Goal: Use online tool/utility: Utilize a website feature to perform a specific function

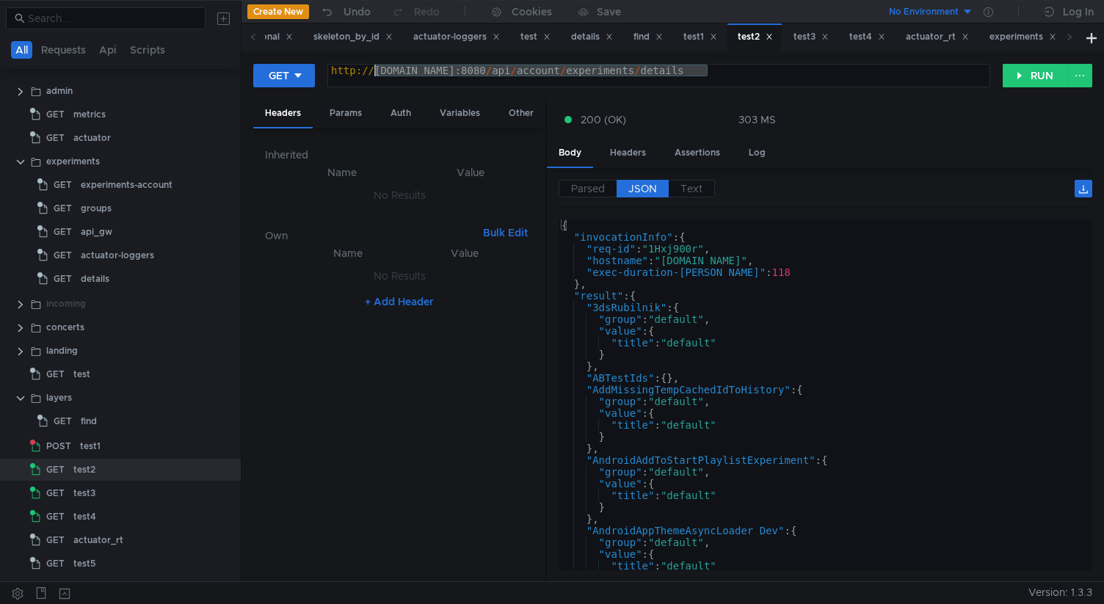
drag, startPoint x: 708, startPoint y: 72, endPoint x: 372, endPoint y: 75, distance: 335.4
click at [372, 75] on div "http:// music-web-default-9866-unstable-29.klg.yp-c.yandex.net:8080 / api / acc…" at bounding box center [658, 82] width 661 height 35
paste textarea "6314-unstable-50.sas"
type textarea "http://music-web-default-6314-unstable-50.sas.yp-c.yandex.net:8080/api/account/…"
click at [1024, 76] on button "RUN" at bounding box center [1035, 75] width 65 height 23
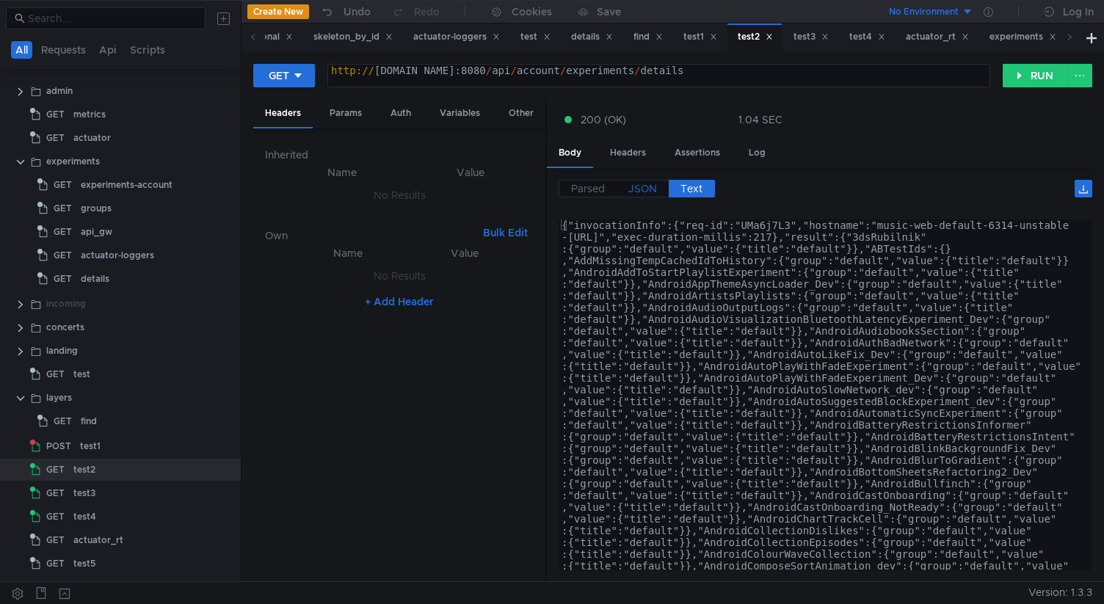
click at [638, 187] on span "JSON" at bounding box center [642, 188] width 29 height 13
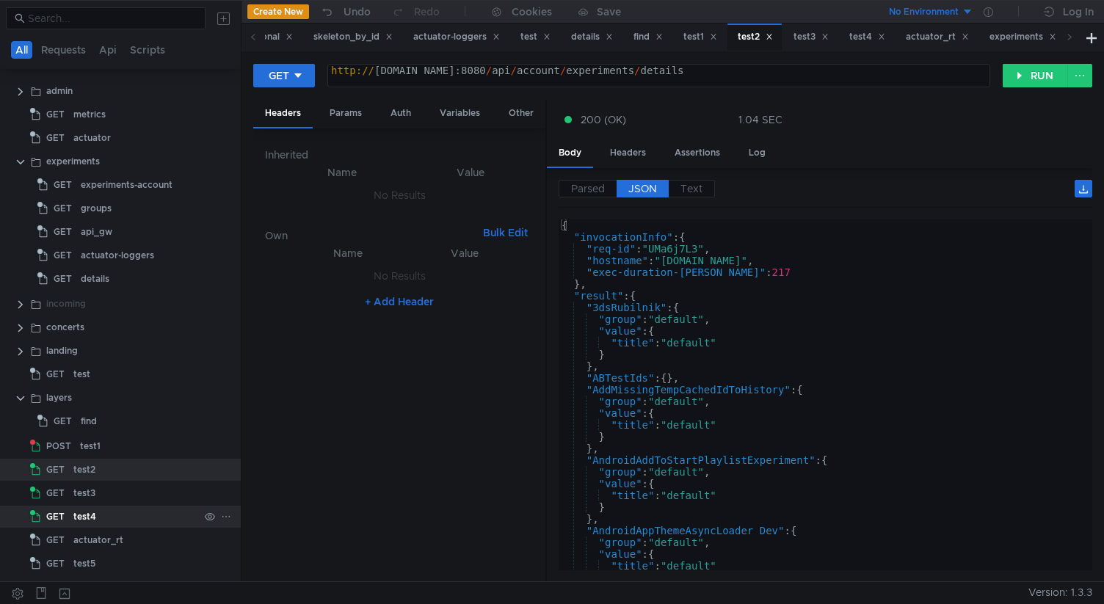
click at [114, 516] on div "test4" at bounding box center [136, 517] width 126 height 22
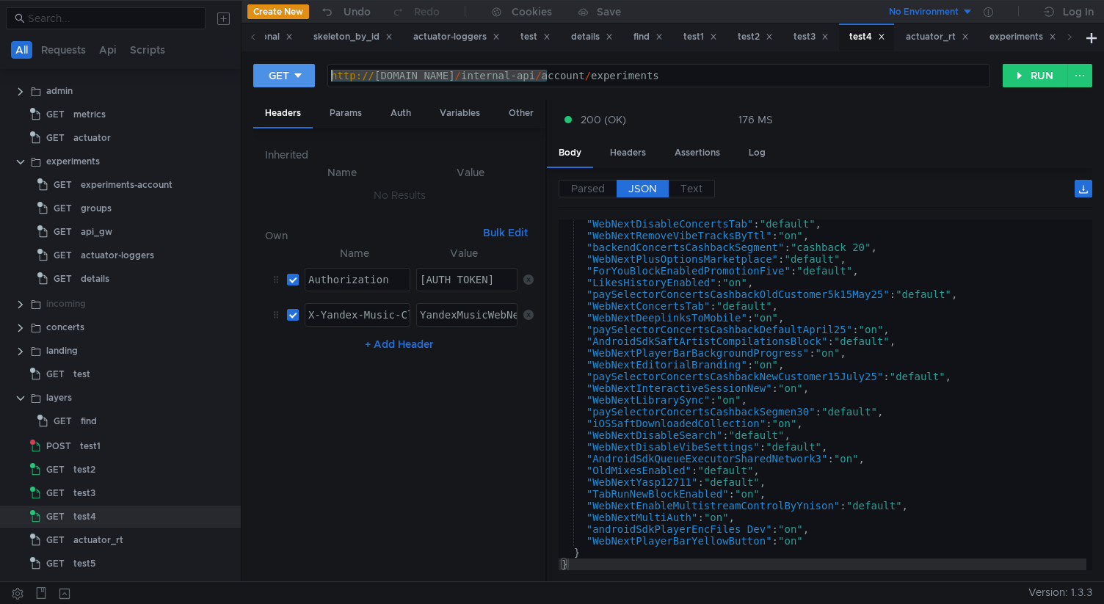
drag, startPoint x: 548, startPoint y: 78, endPoint x: 260, endPoint y: 76, distance: 287.7
click at [260, 76] on div "GET http://web-pr-1.music.qa.yandex.net/internal-api/account/experiments http:/…" at bounding box center [627, 75] width 749 height 25
paste textarea "music-web-default-6314-unstable-50.sas.yp-c"
click at [705, 78] on div "music-web-default-6314-unstable-50.sas.yp-c.yandex.net / internal-api / account…" at bounding box center [658, 87] width 661 height 35
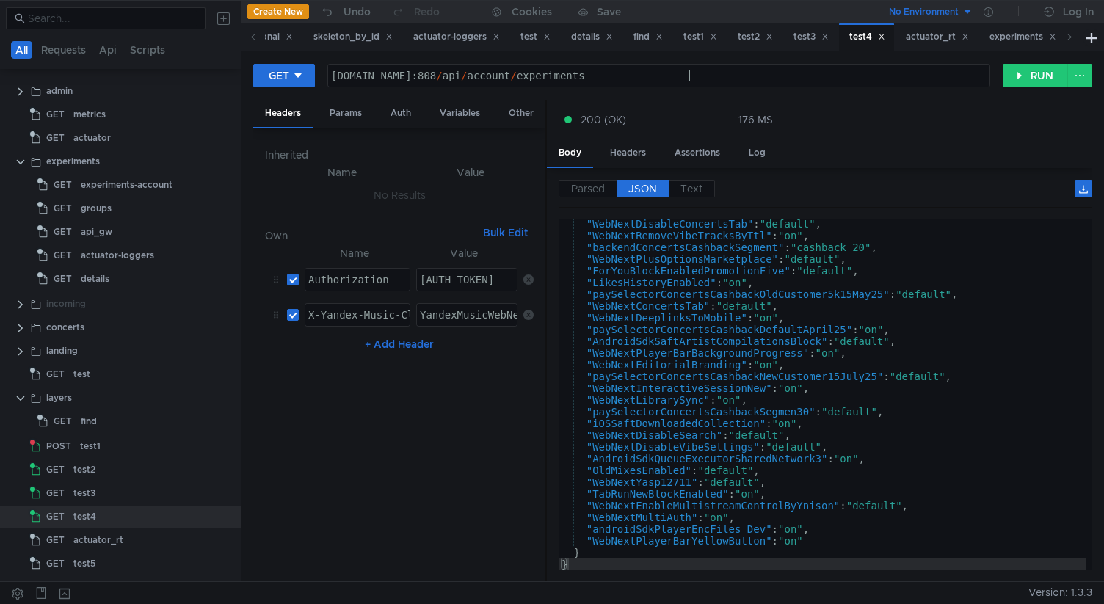
scroll to position [0, 26]
type textarea "[DOMAIN_NAME]:8080/api/account/experiments"
click at [1022, 66] on button "RUN" at bounding box center [1035, 75] width 65 height 23
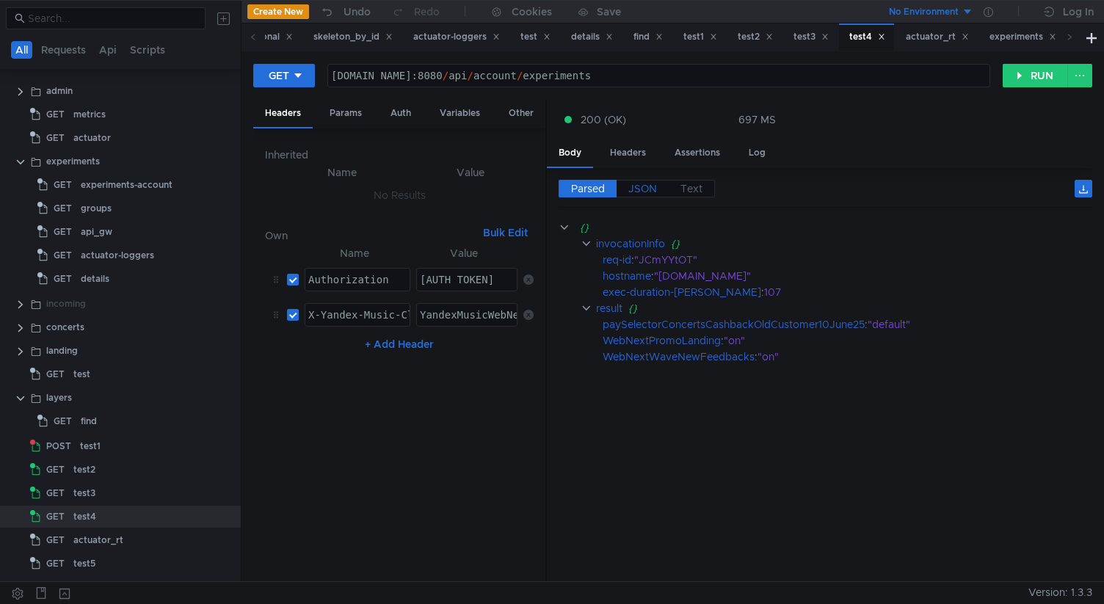
click at [660, 186] on label "JSON" at bounding box center [643, 189] width 52 height 18
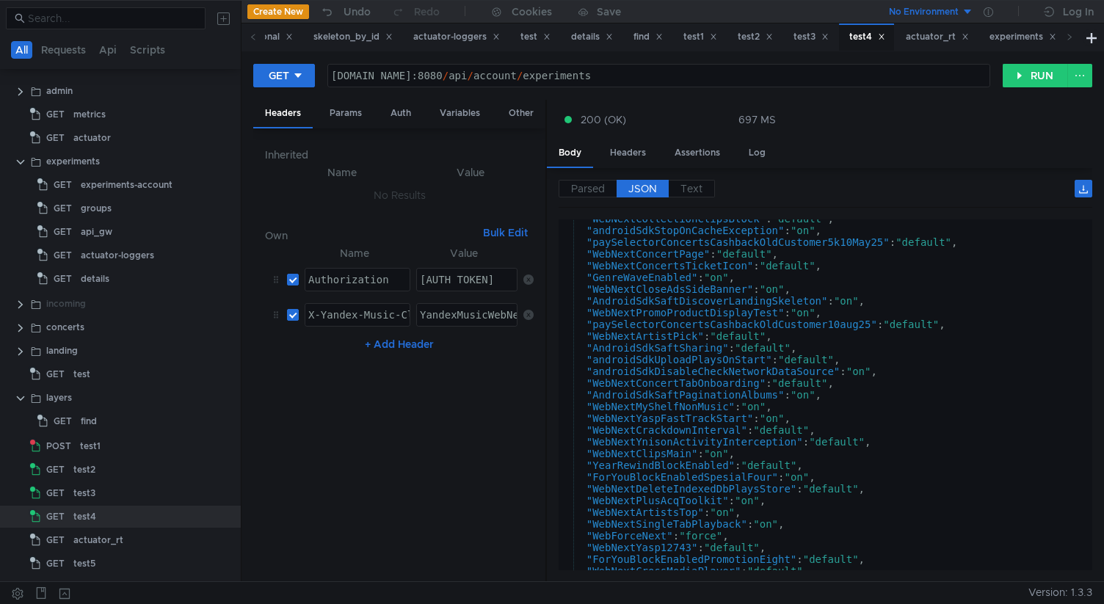
scroll to position [0, 0]
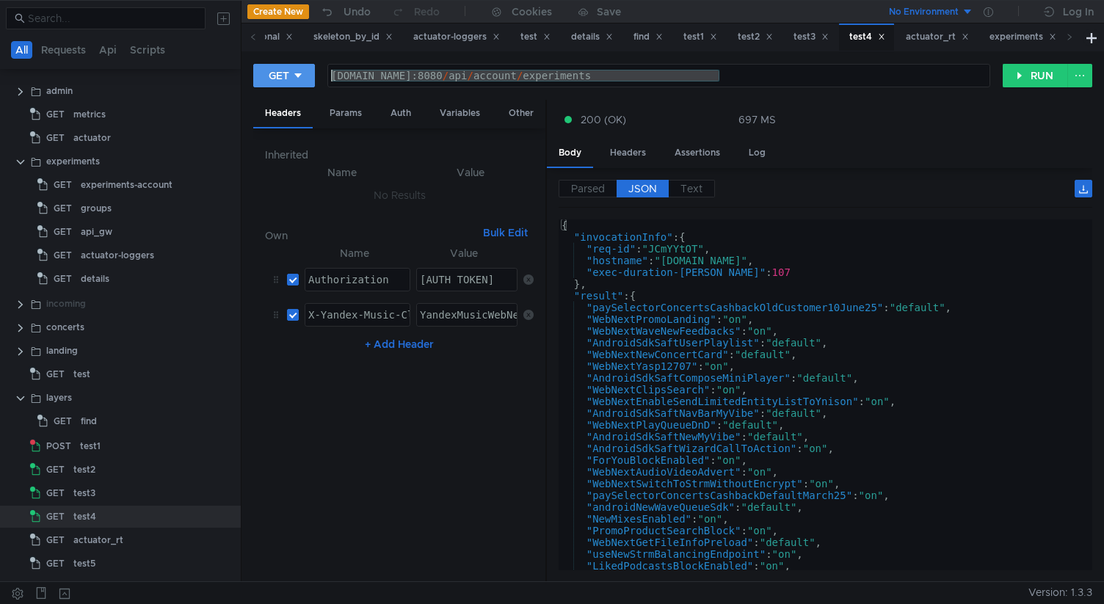
drag, startPoint x: 722, startPoint y: 76, endPoint x: 275, endPoint y: 76, distance: 447.0
click at [275, 76] on div "GET music-web-default-6314-unstable-50.sas.yp-c.yandex.net:8080/api/account/exp…" at bounding box center [627, 75] width 749 height 25
click at [139, 495] on div "test3" at bounding box center [136, 493] width 126 height 22
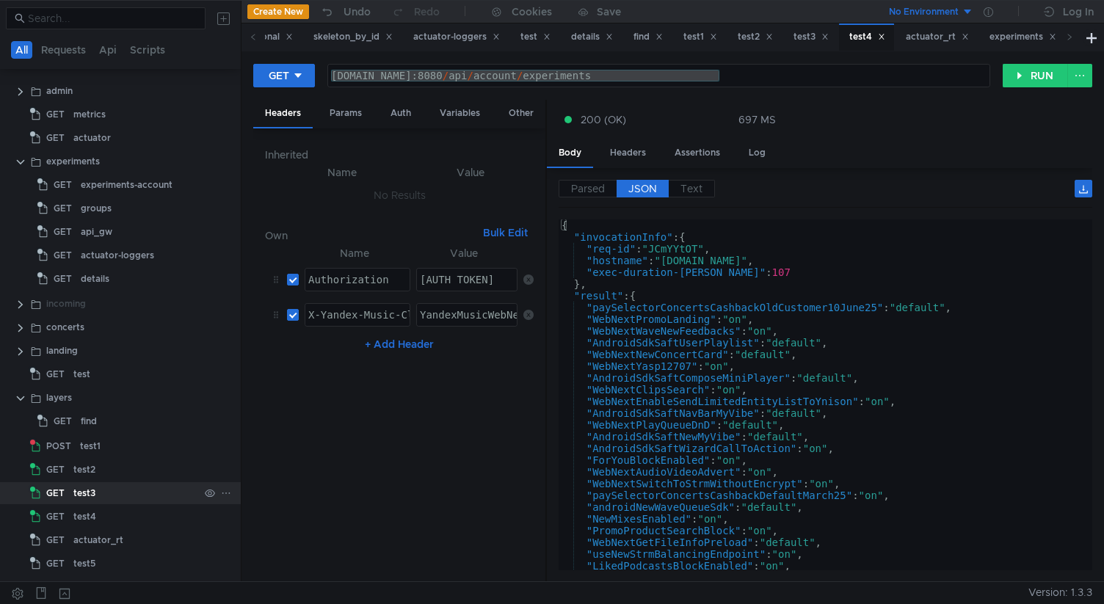
click at [139, 495] on div "test3" at bounding box center [136, 493] width 126 height 22
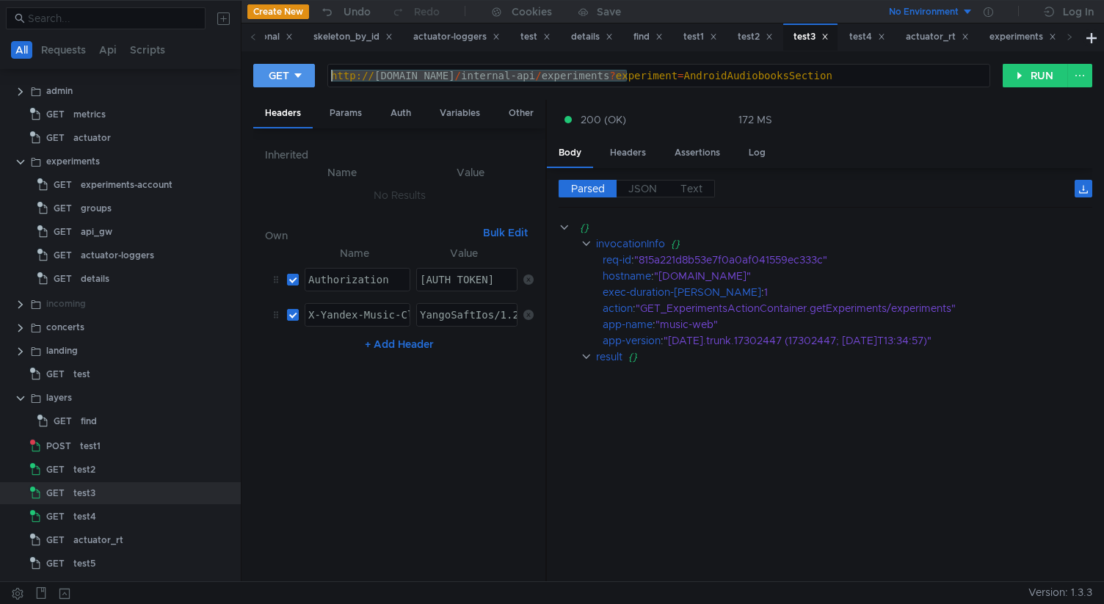
drag, startPoint x: 630, startPoint y: 74, endPoint x: 299, endPoint y: 73, distance: 330.3
click at [299, 73] on div "GET http://web-pr-1.music.qa.yandex.net/internal-api/experiments?experiment=And…" at bounding box center [627, 75] width 749 height 25
paste textarea "music-web-default-6314-unstable-50.sas.yp-c.yandex.net:8080/"
type textarea "music-web-default-6314-unstable-50.sas.yp-c.yandex.net:8080/api/experiments?exp…"
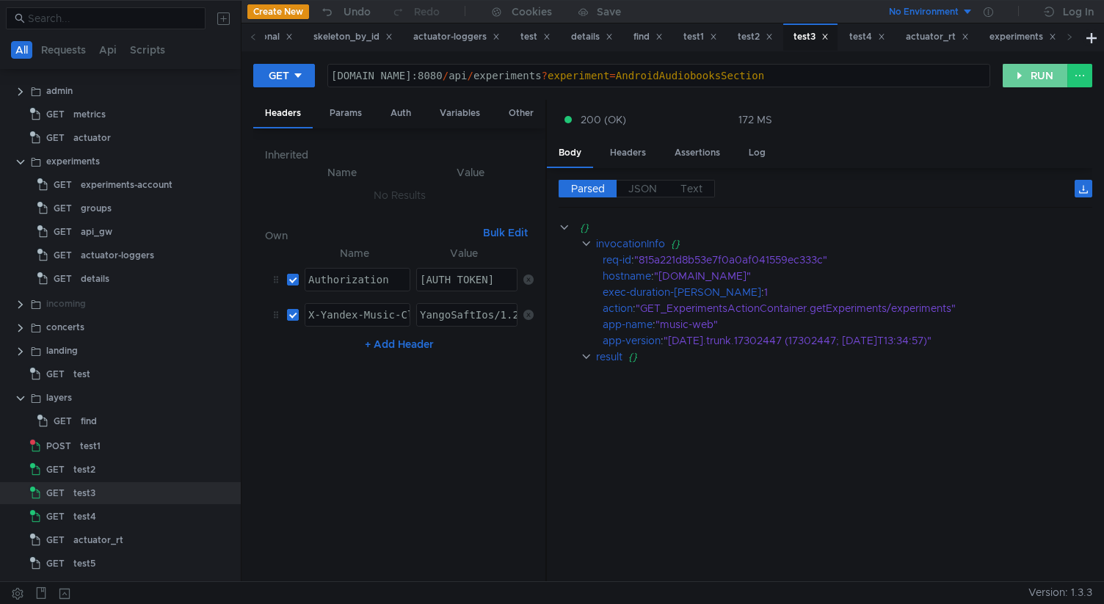
click at [1015, 75] on button "RUN" at bounding box center [1035, 75] width 65 height 23
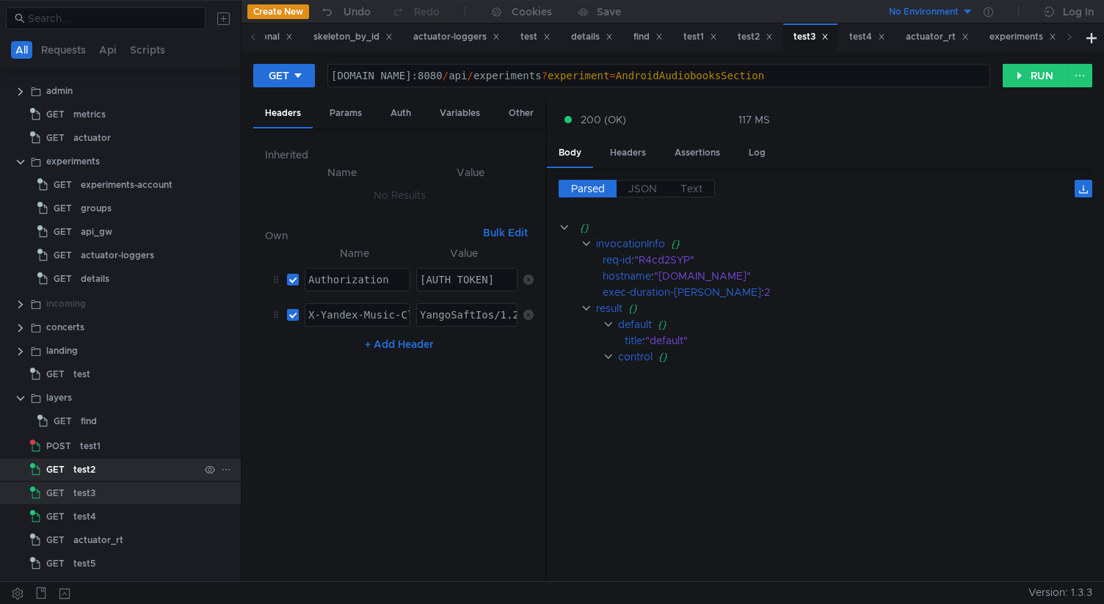
click at [81, 463] on div "test2" at bounding box center [84, 470] width 22 height 22
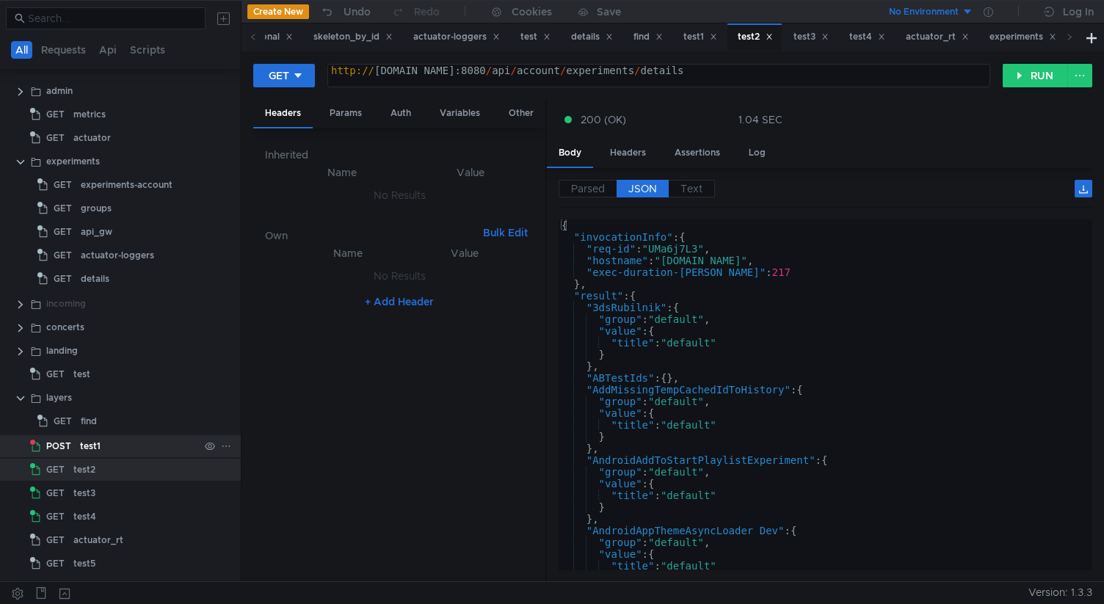
click at [80, 443] on div "test1" at bounding box center [90, 446] width 21 height 22
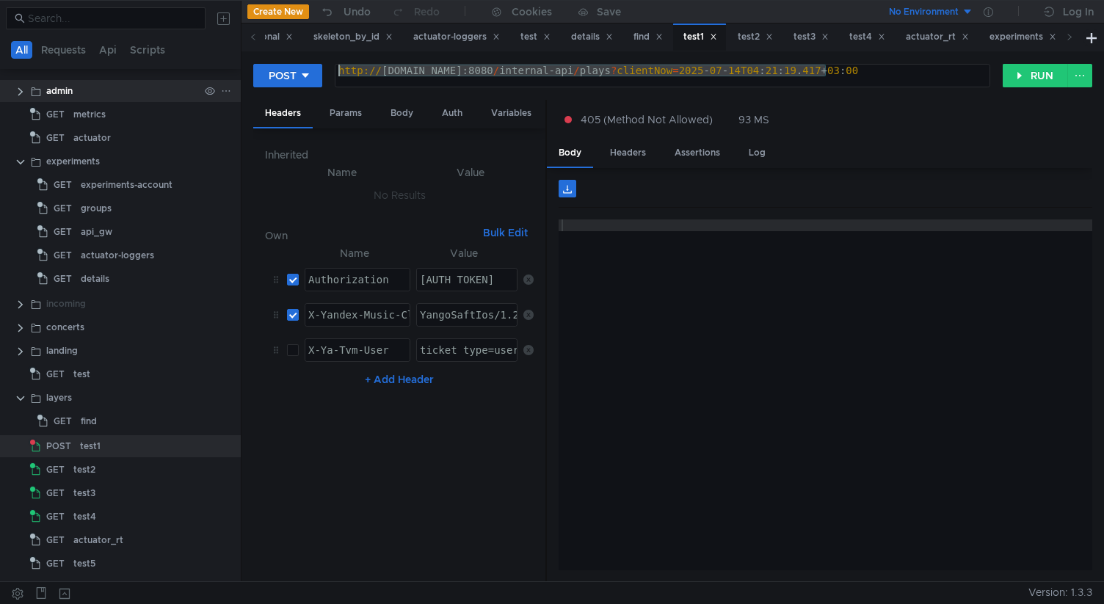
drag, startPoint x: 702, startPoint y: 70, endPoint x: 202, endPoint y: 93, distance: 501.1
click at [202, 94] on as-split "All Requests Api Scripts Project /Users/glushkovartem/Documents/work/test_mace/…" at bounding box center [552, 290] width 1104 height 581
paste textarea "music-web-default-6314-unstable-50.sas.yp-c.yandex.net:8080/"
type textarea "music-web-default-6314-unstable-50.sas.yp-c.yandex.net:8080/api/plays?clientNow…"
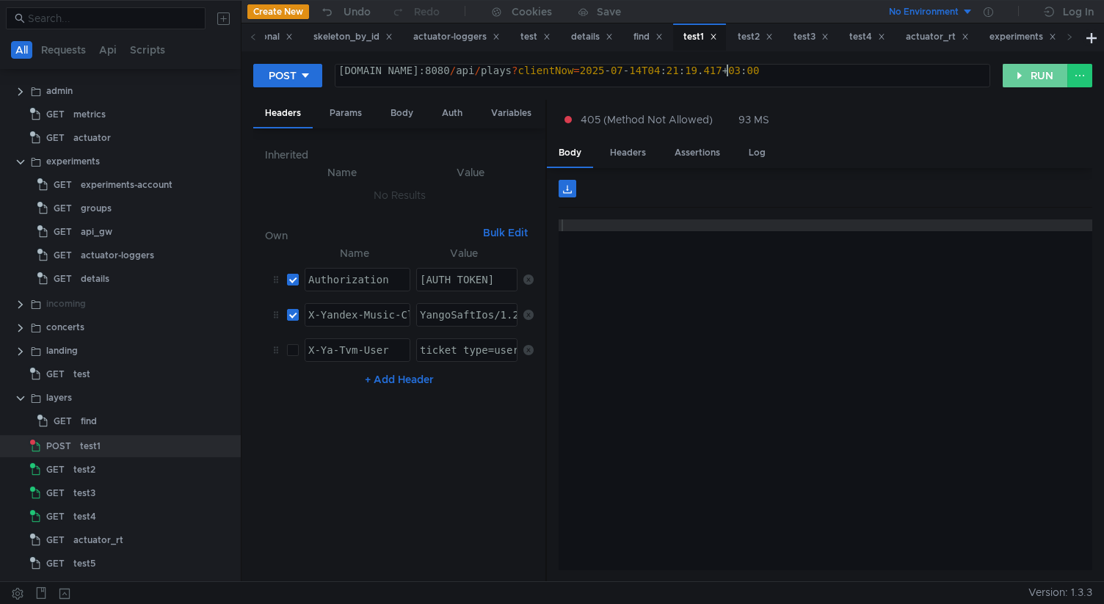
click at [1017, 73] on button "RUN" at bounding box center [1035, 75] width 65 height 23
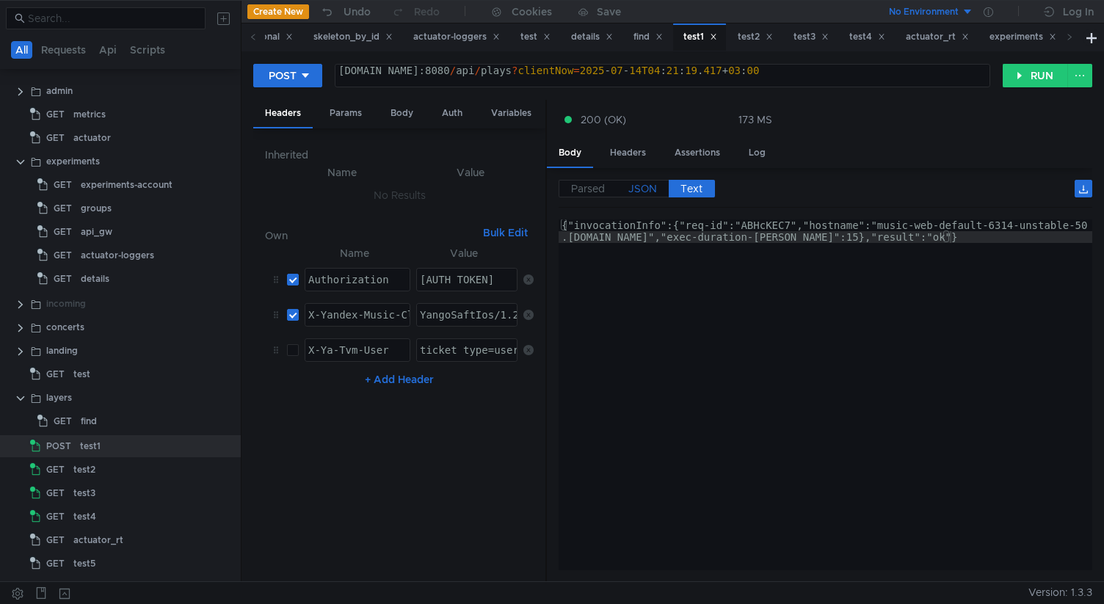
click at [648, 192] on span "JSON" at bounding box center [642, 188] width 29 height 13
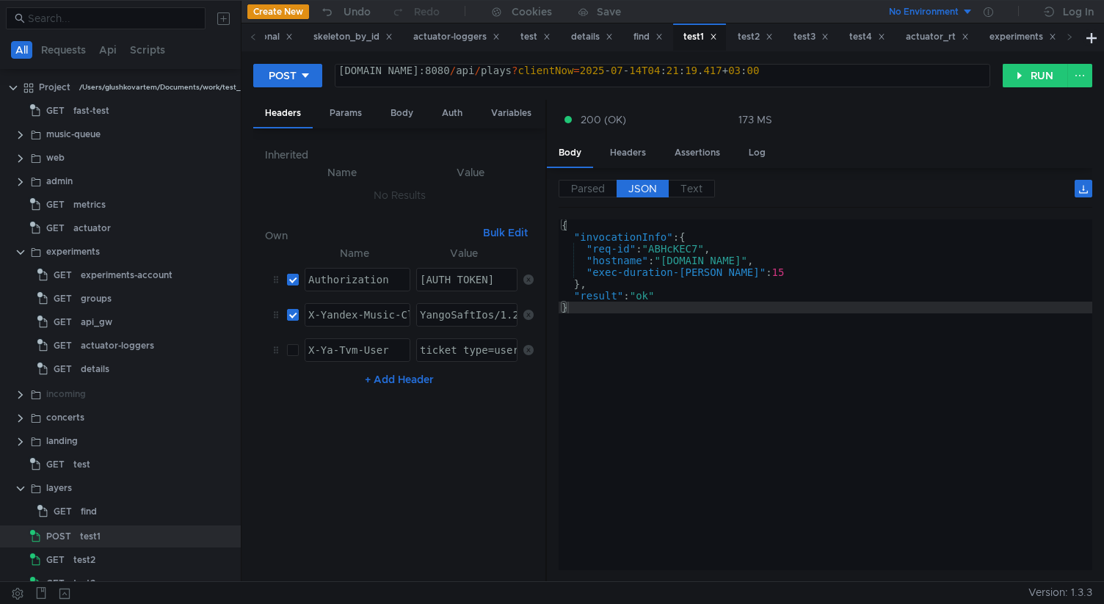
scroll to position [92, 0]
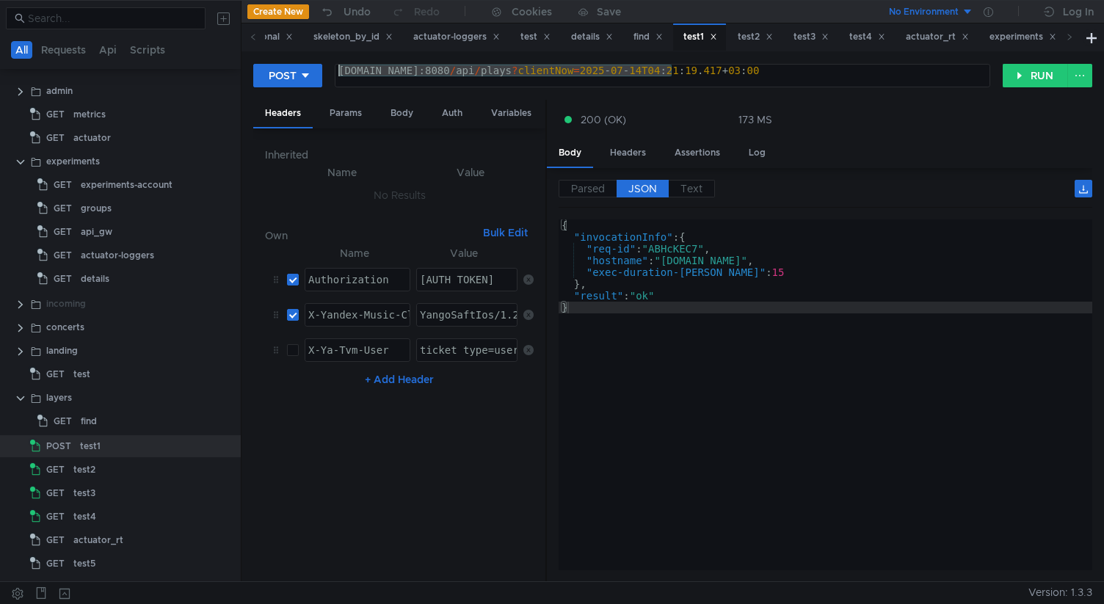
drag, startPoint x: 672, startPoint y: 73, endPoint x: 244, endPoint y: 53, distance: 428.4
click at [243, 52] on div "POST music-web-default-6314-unstable-50.sas.yp-c.yandex.net:8080/api/plays?clie…" at bounding box center [672, 316] width 862 height 530
paste textarea "9866-unstable-29.klg"
type textarea "music-web-default-9866-unstable-29.klg.yp-c.yandex.net:8080/api/plays?clientNow…"
click at [1032, 82] on button "RUN" at bounding box center [1035, 75] width 65 height 23
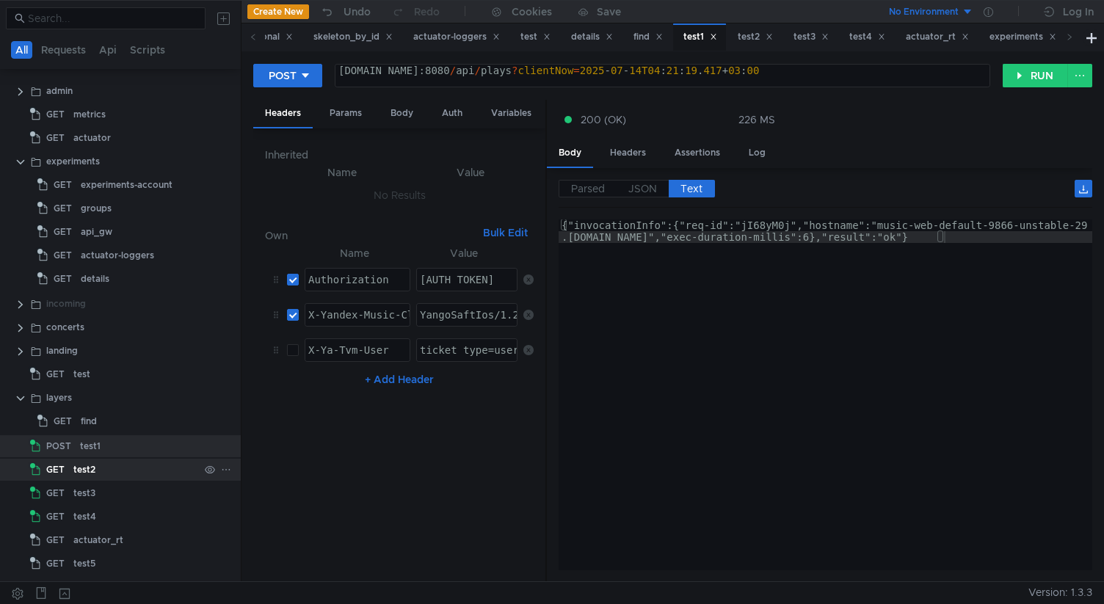
click at [145, 461] on div "test2" at bounding box center [136, 470] width 126 height 22
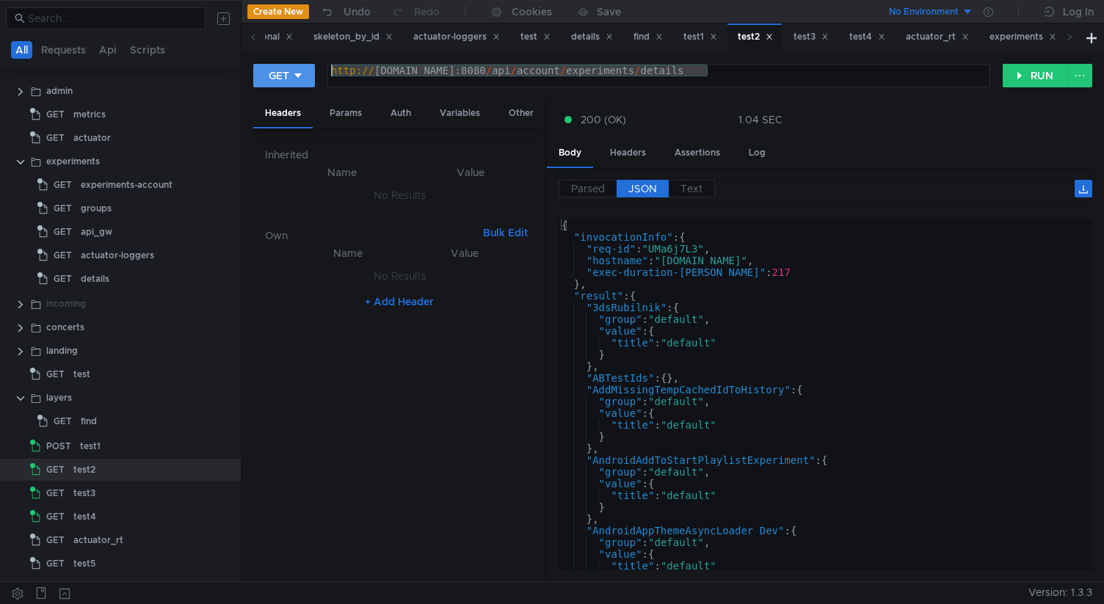
drag, startPoint x: 707, startPoint y: 72, endPoint x: 295, endPoint y: 74, distance: 411.8
click at [294, 74] on div "GET http://music-web-default-6314-unstable-50.sas.yp-c.yandex.net:8080/api/acco…" at bounding box center [627, 75] width 749 height 25
paste textarea "music-web-default-9866-unstable-29.klg"
type textarea "music-web-default-9866-unstable-29.klg.yp-c.yandex.net:8080/api/account/experim…"
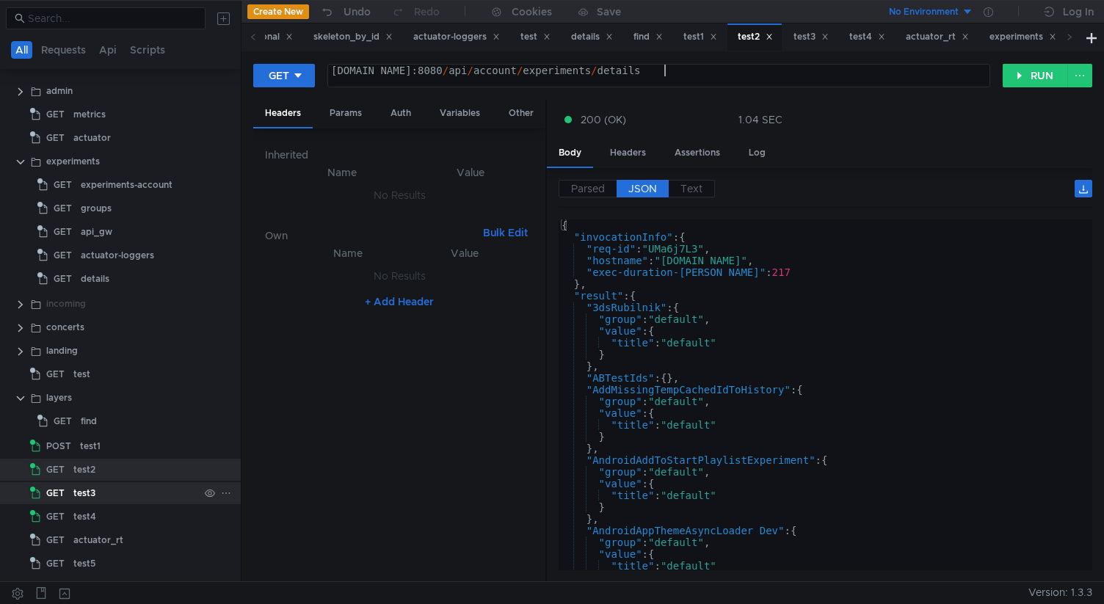
click at [142, 482] on div "test3" at bounding box center [136, 493] width 126 height 22
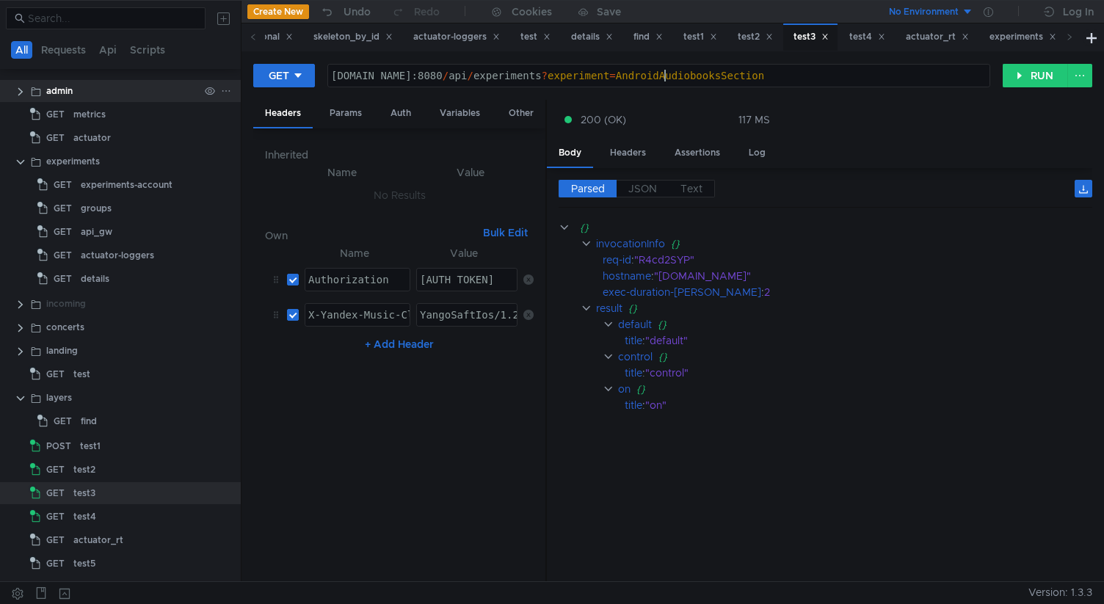
drag, startPoint x: 666, startPoint y: 79, endPoint x: 223, endPoint y: 83, distance: 442.6
click at [223, 83] on as-split "All Requests Api Scripts Project /Users/glushkovartem/Documents/work/test_mace/…" at bounding box center [552, 290] width 1104 height 581
paste textarea "9866-unstable-29.klg"
type textarea "music-web-default-9866-unstable-29.klg.yp-c.yandex.net:8080/api/experiments?exp…"
click at [128, 517] on div "test4" at bounding box center [136, 517] width 126 height 22
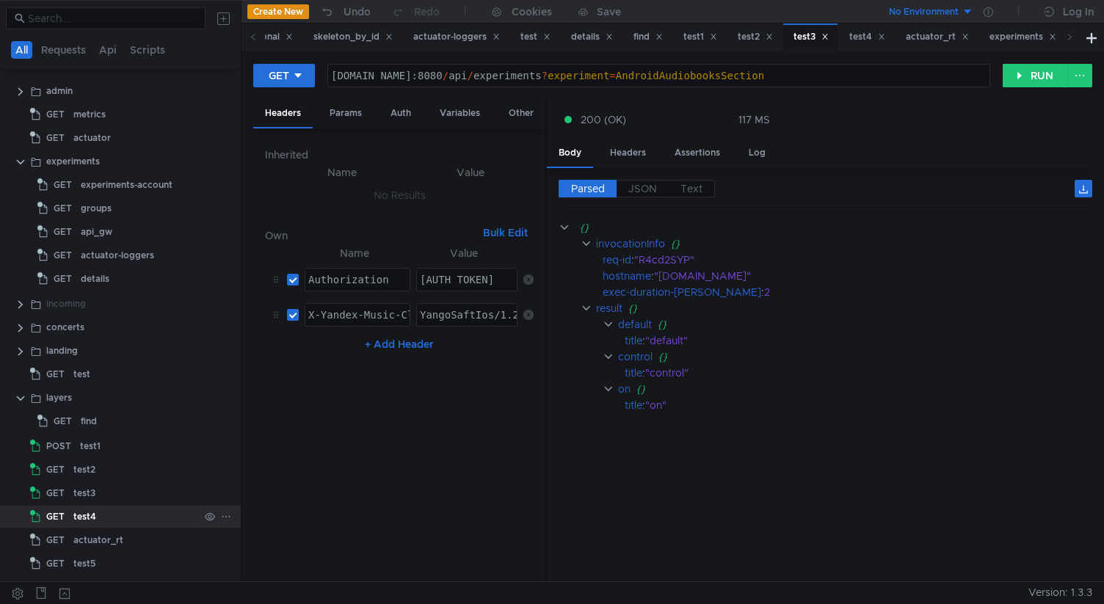
click at [128, 517] on div "test4" at bounding box center [136, 517] width 126 height 22
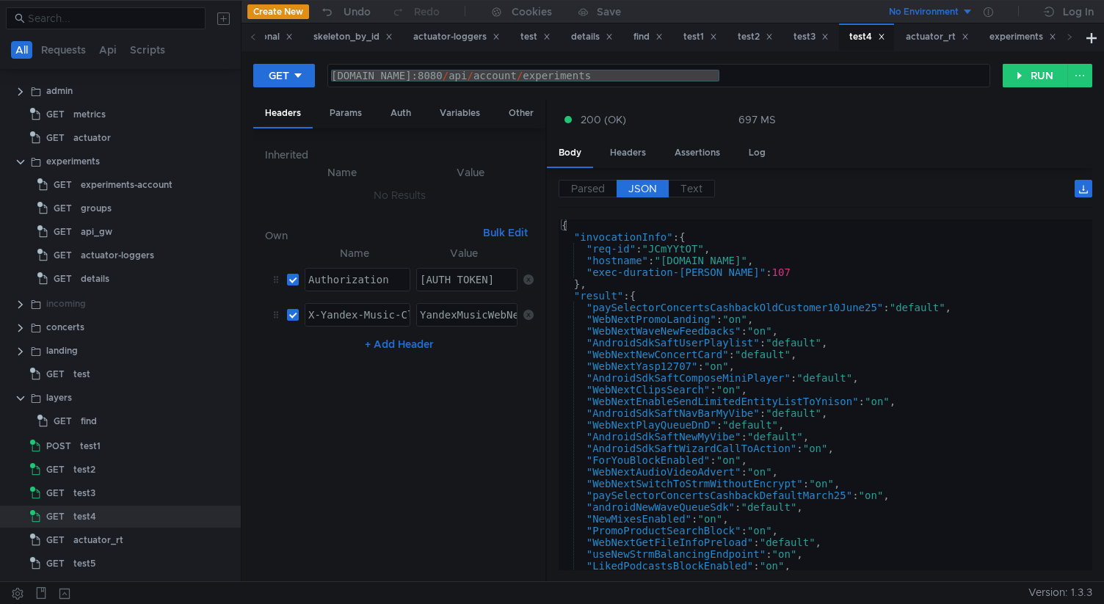
click at [665, 79] on div "music-web-default-6314-unstable-50.sas.yp-c.yandex.net:8080 / api / account / e…" at bounding box center [658, 87] width 661 height 35
drag, startPoint x: 665, startPoint y: 79, endPoint x: 122, endPoint y: 72, distance: 543.2
click at [128, 71] on as-split "All Requests Api Scripts Project /Users/glushkovartem/Documents/work/test_mace/…" at bounding box center [552, 290] width 1104 height 581
paste textarea "9866-unstable-29.klg"
type textarea "music-web-default-9866-unstable-29.klg.yp-c.yandex.net:8080/api/account/experim…"
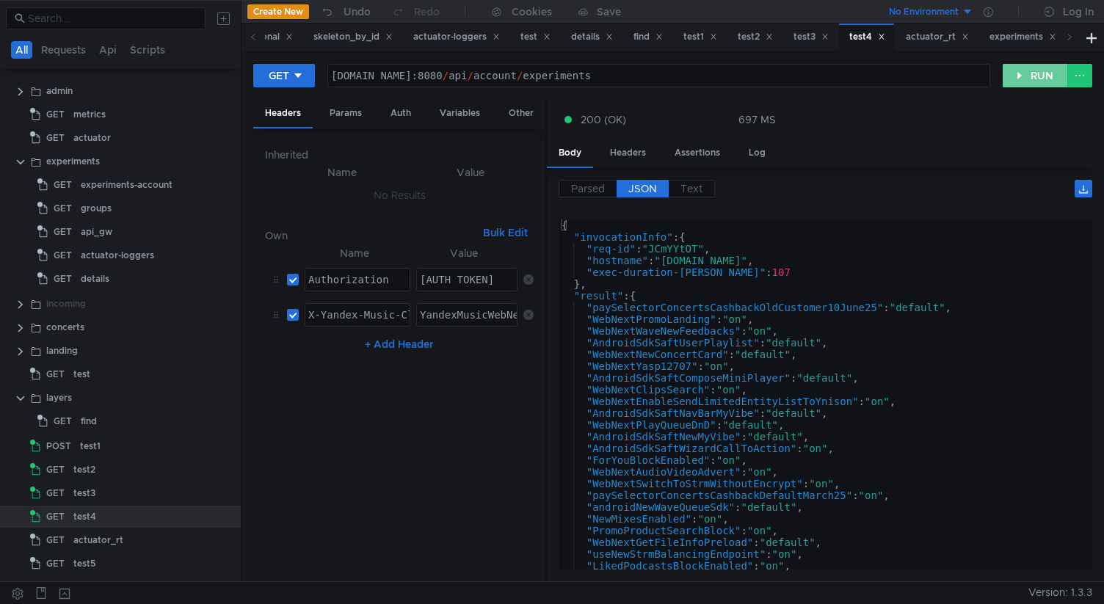
click at [1025, 76] on button "RUN" at bounding box center [1035, 75] width 65 height 23
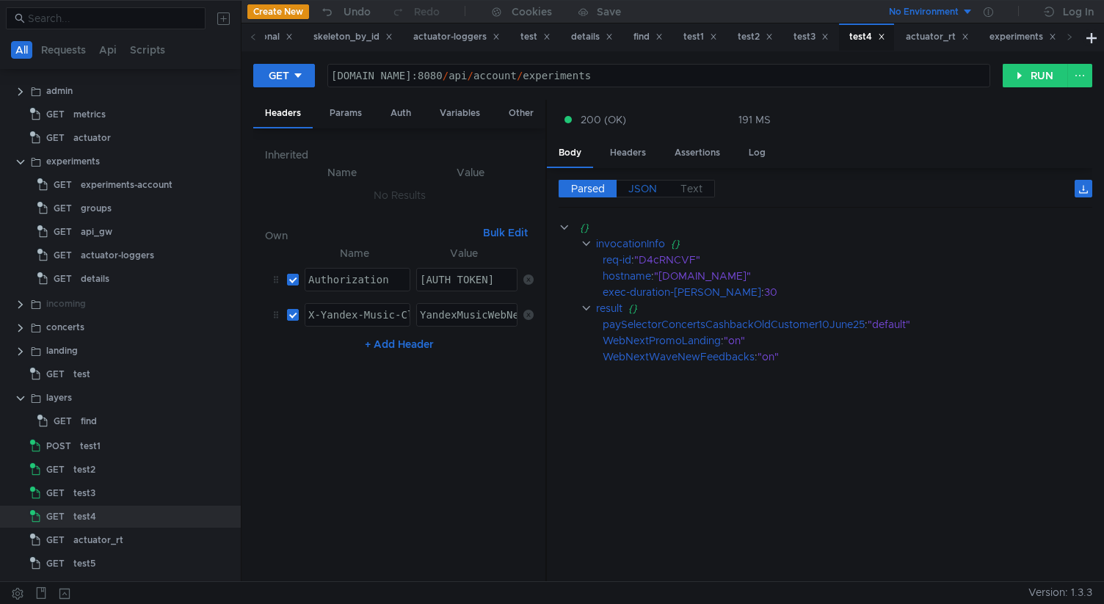
click at [644, 188] on span "JSON" at bounding box center [642, 188] width 29 height 13
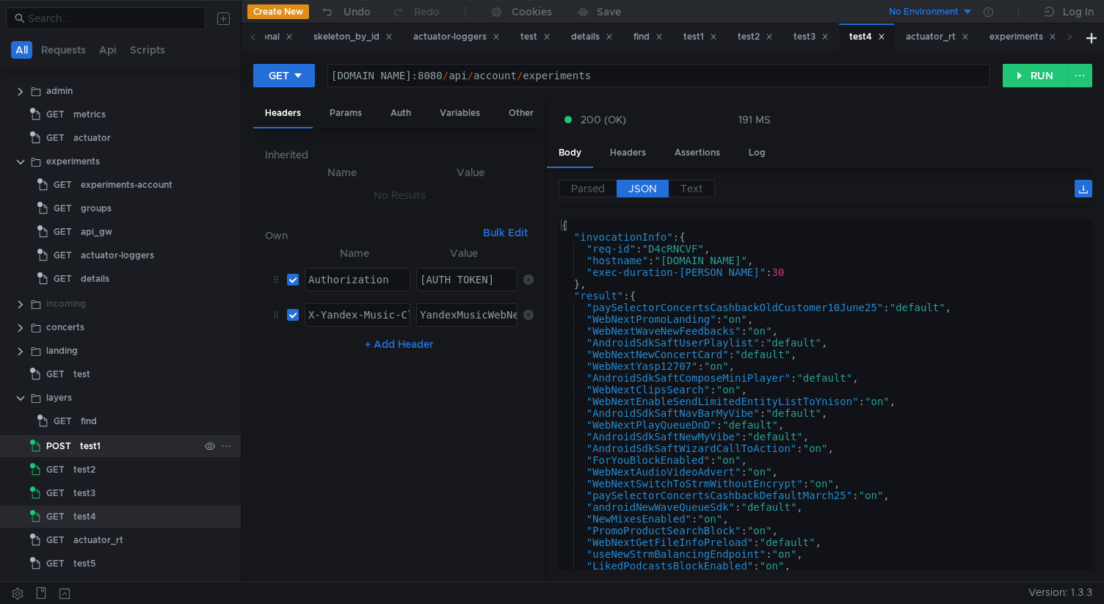
click at [119, 448] on div "test1" at bounding box center [139, 446] width 119 height 22
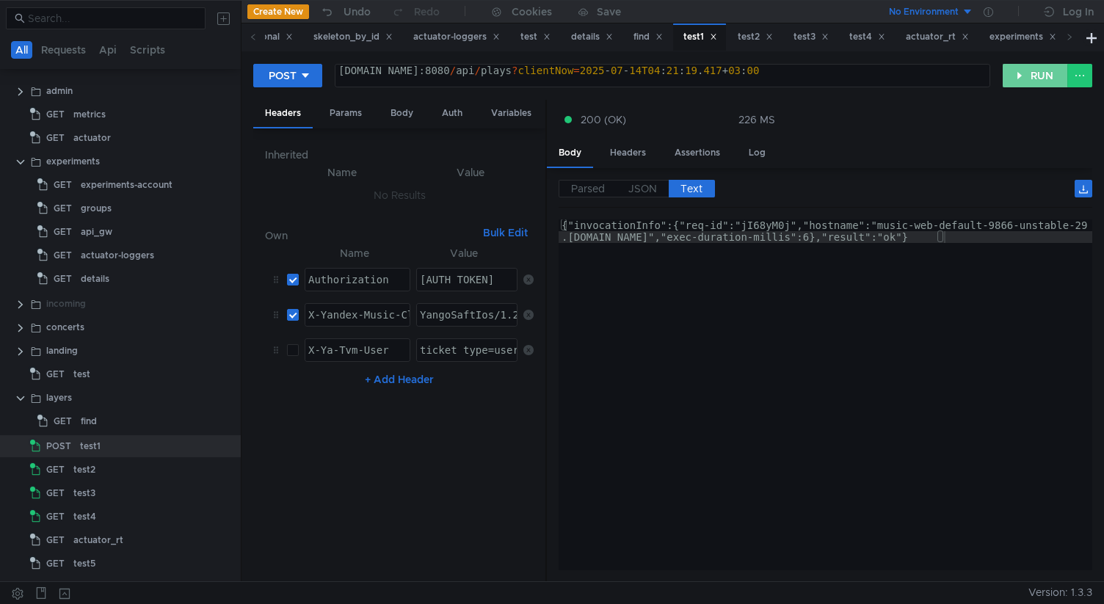
click at [1020, 68] on button "RUN" at bounding box center [1035, 75] width 65 height 23
click at [103, 469] on div "test2" at bounding box center [136, 470] width 126 height 22
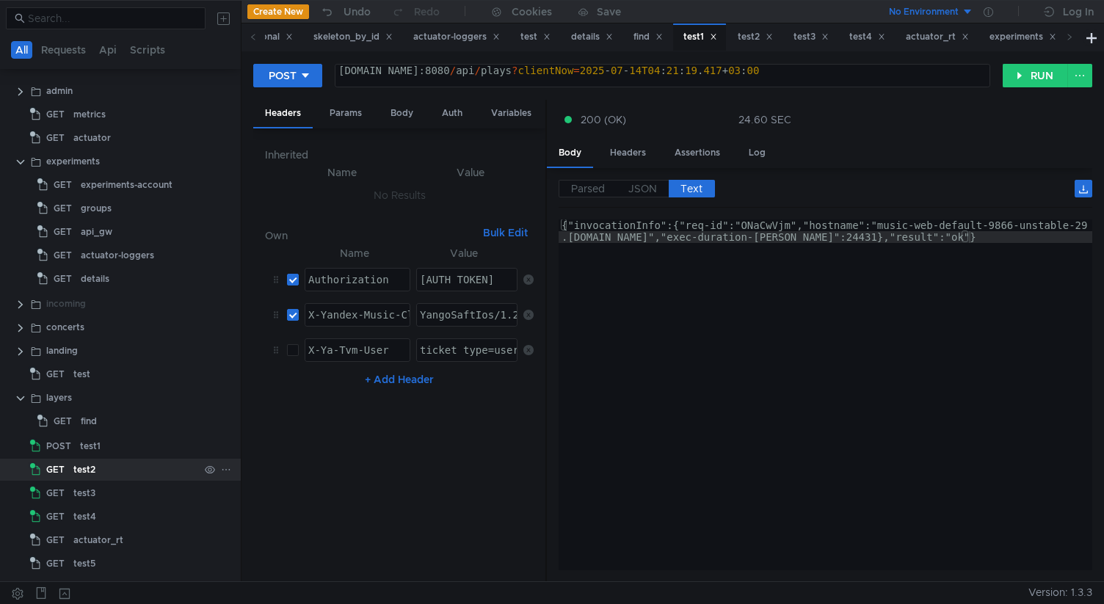
click at [103, 469] on div "test2" at bounding box center [136, 470] width 126 height 22
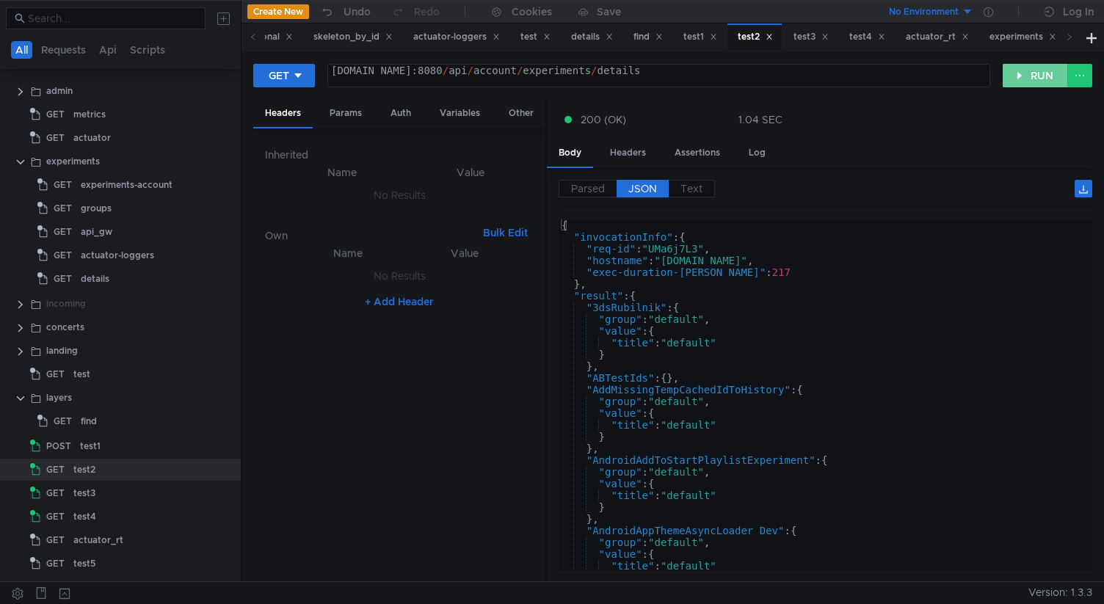
click at [1028, 69] on button "RUN" at bounding box center [1035, 75] width 65 height 23
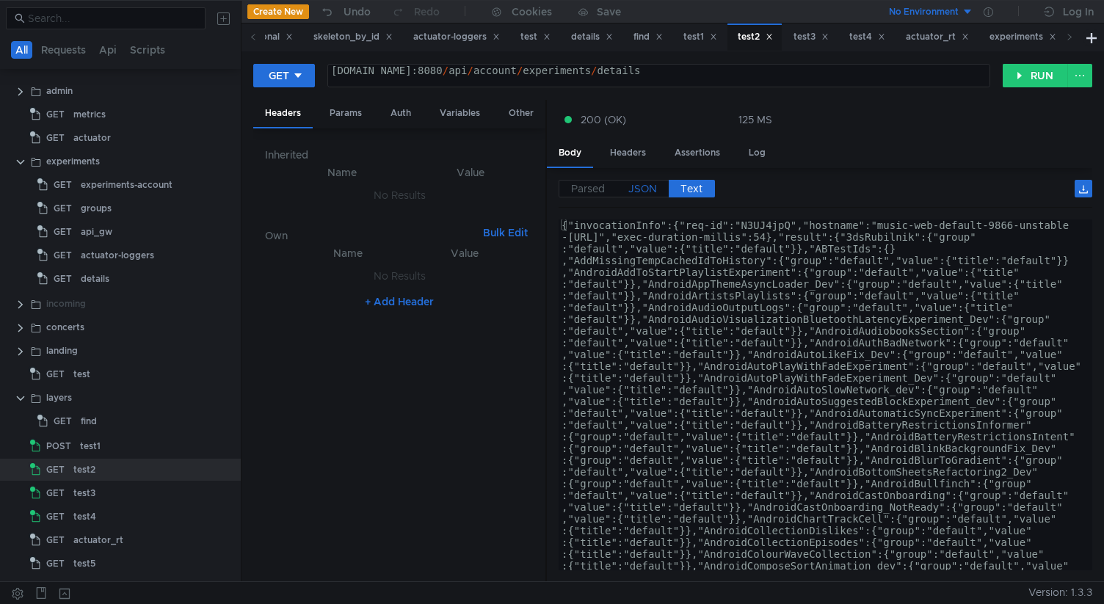
click at [655, 183] on span "JSON" at bounding box center [642, 188] width 29 height 13
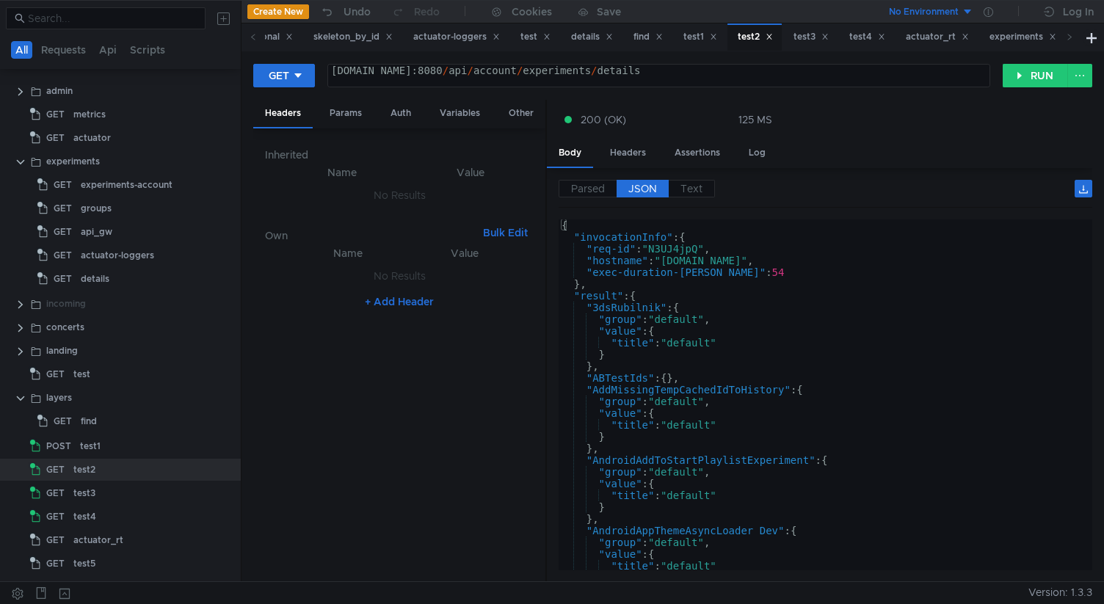
click at [715, 274] on div "{ "invocationInfo" : { "req-id" : "N3UJ4jpQ" , "hostname" : "music-web-default-…" at bounding box center [823, 406] width 528 height 374
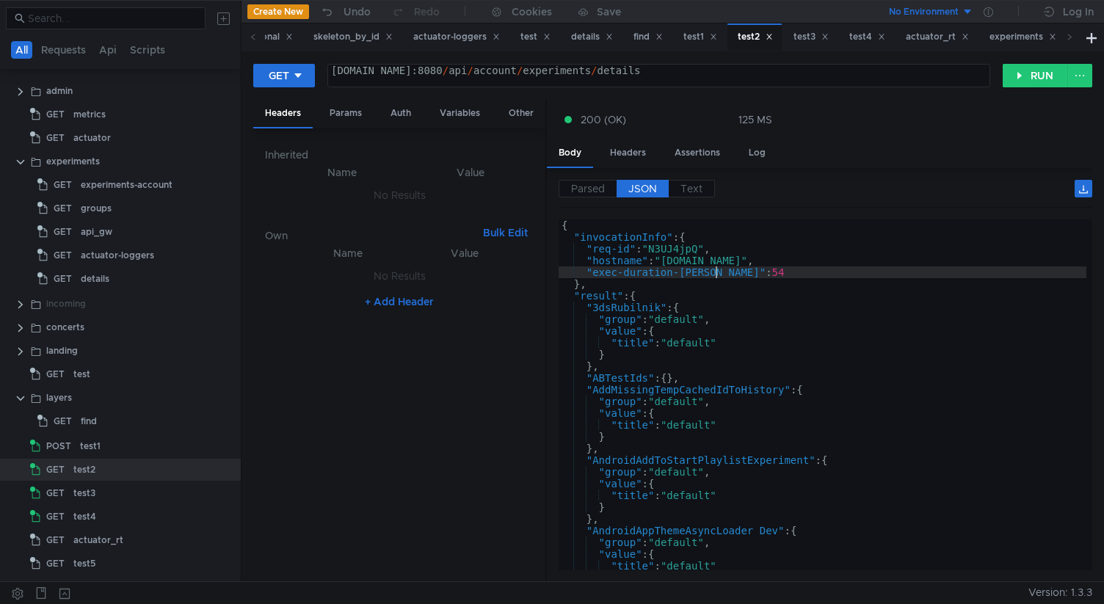
type textarea "} }"
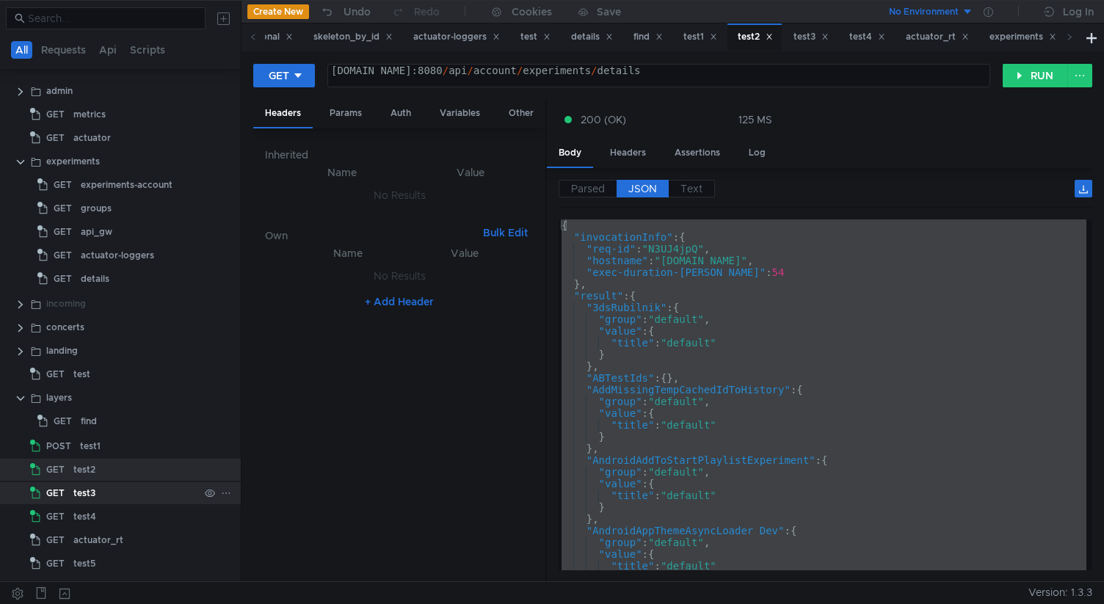
click at [84, 492] on div "test3" at bounding box center [84, 493] width 22 height 22
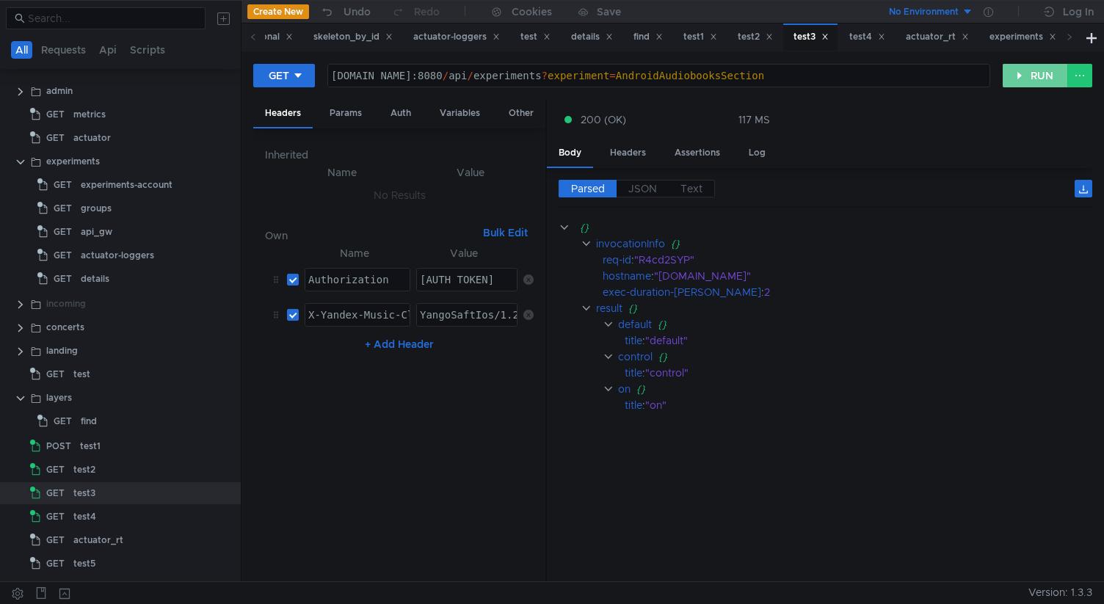
click at [1022, 70] on button "RUN" at bounding box center [1035, 75] width 65 height 23
click at [654, 190] on span "JSON" at bounding box center [642, 188] width 29 height 13
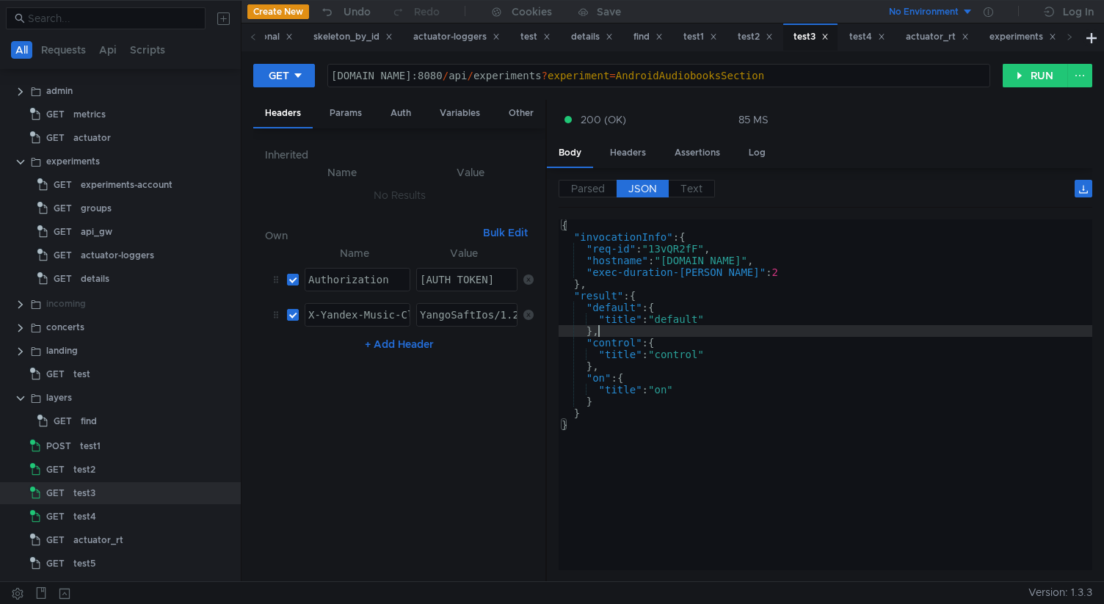
click at [682, 335] on div "{ "invocationInfo" : { "req-id" : "13vQR2fF" , "hostname" : "music-web-default-…" at bounding box center [826, 406] width 534 height 374
type textarea "} }"
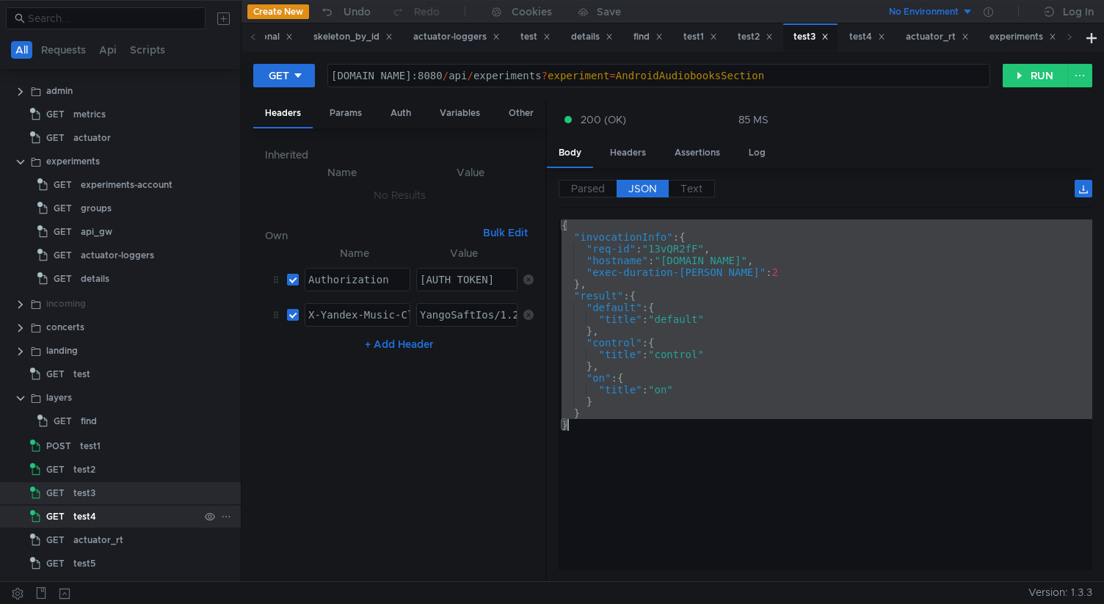
click at [147, 512] on div "test4" at bounding box center [136, 517] width 126 height 22
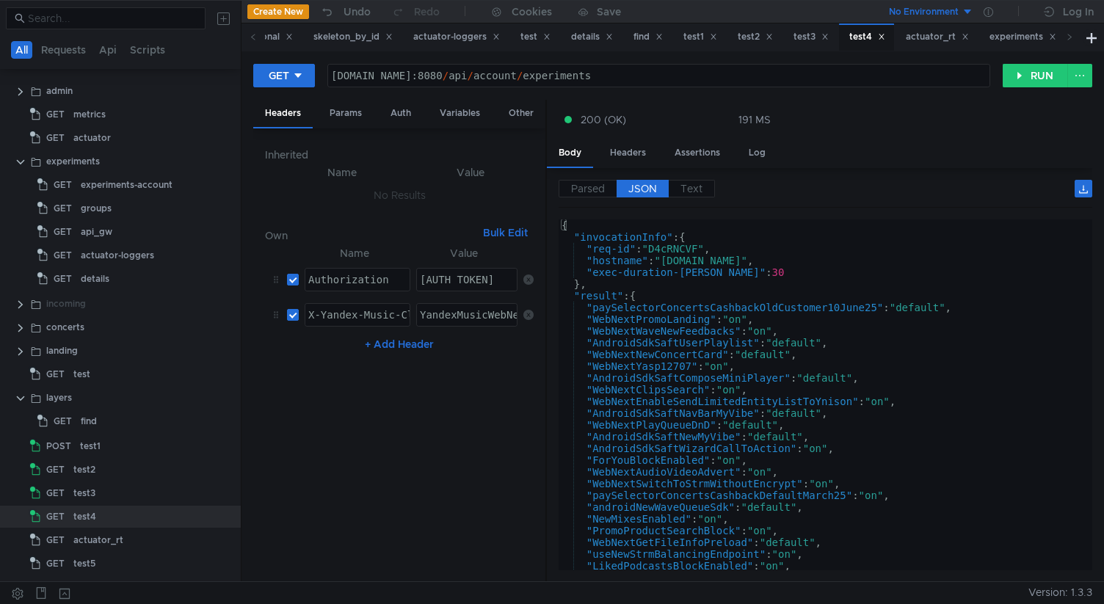
click at [1022, 88] on div "GET music-web-default-9866-unstable-29.klg.yp-c.yandex.net:8080/api/account/exp…" at bounding box center [672, 81] width 839 height 37
click at [1025, 75] on button "RUN" at bounding box center [1035, 75] width 65 height 23
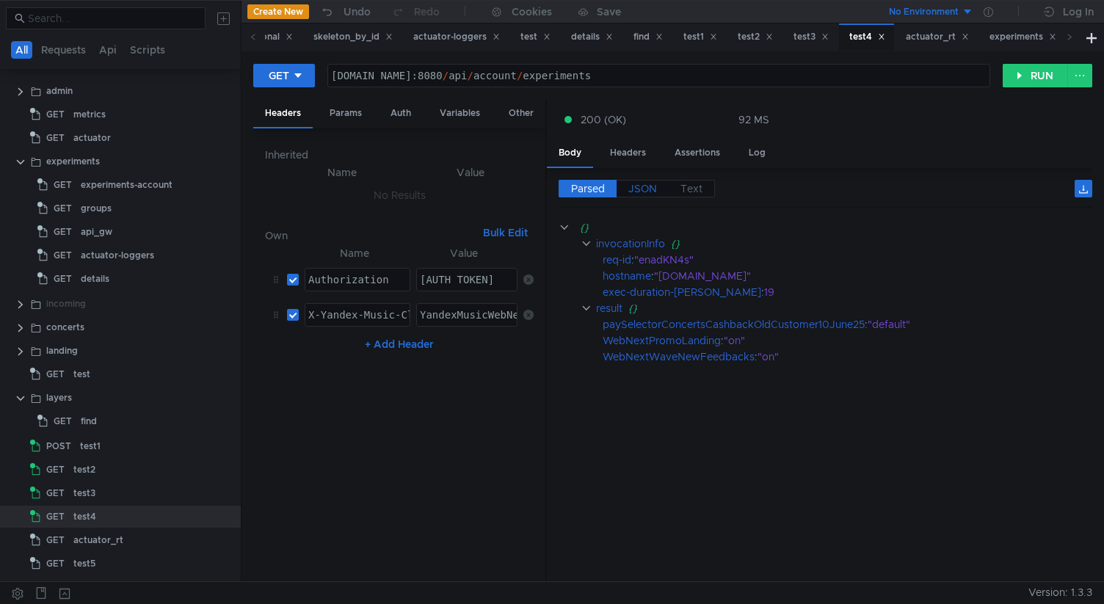
click at [643, 190] on span "JSON" at bounding box center [642, 188] width 29 height 13
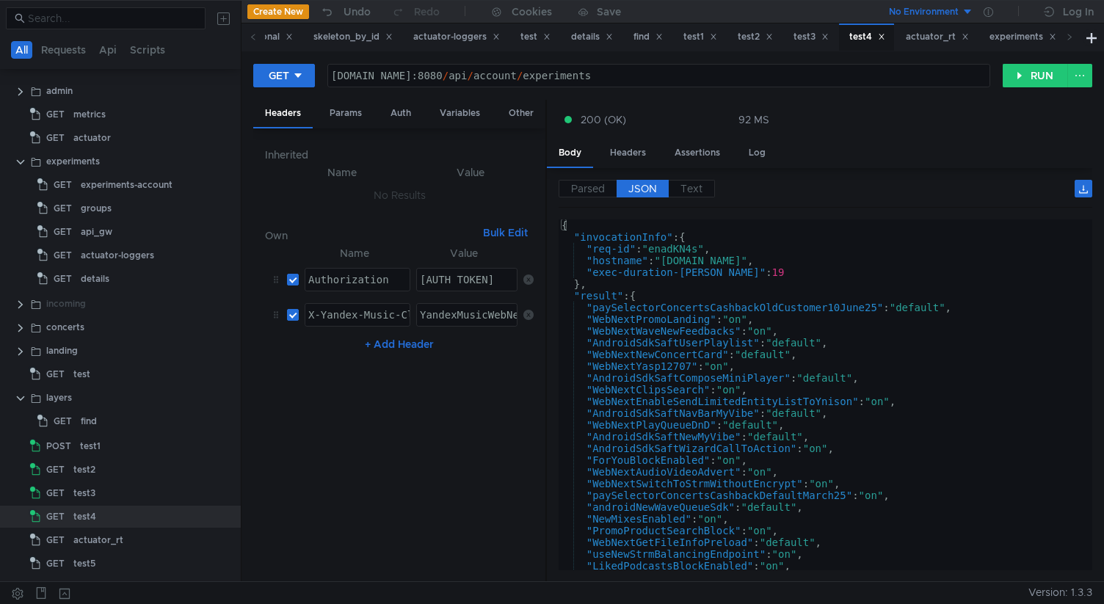
click at [750, 320] on div "{ "invocationInfo" : { "req-id" : "enadKN4s" , "hostname" : "music-web-default-…" at bounding box center [823, 406] width 528 height 374
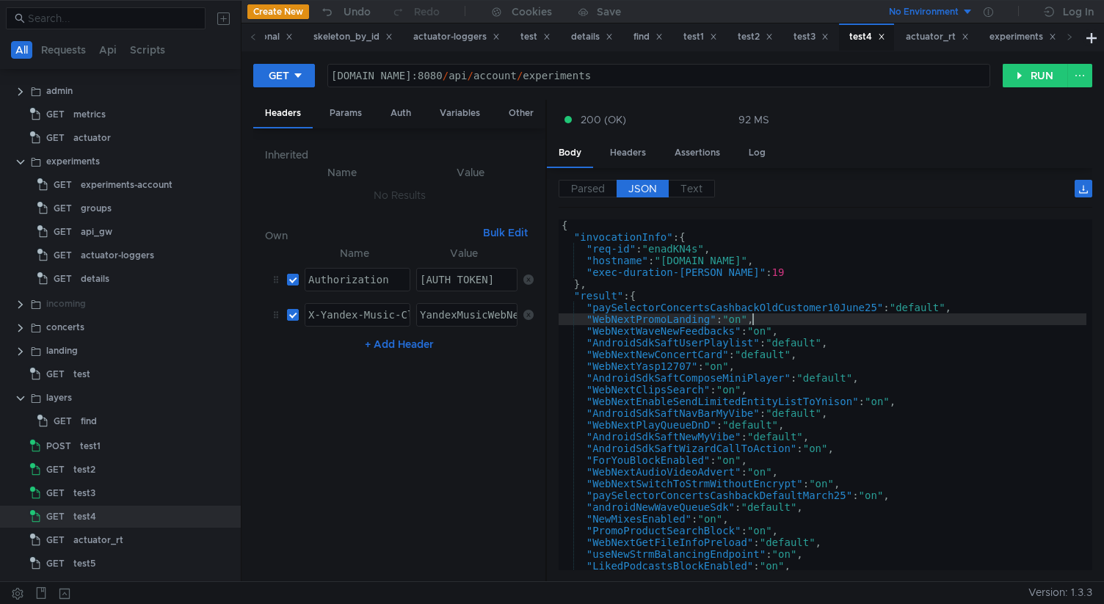
type textarea "} }"
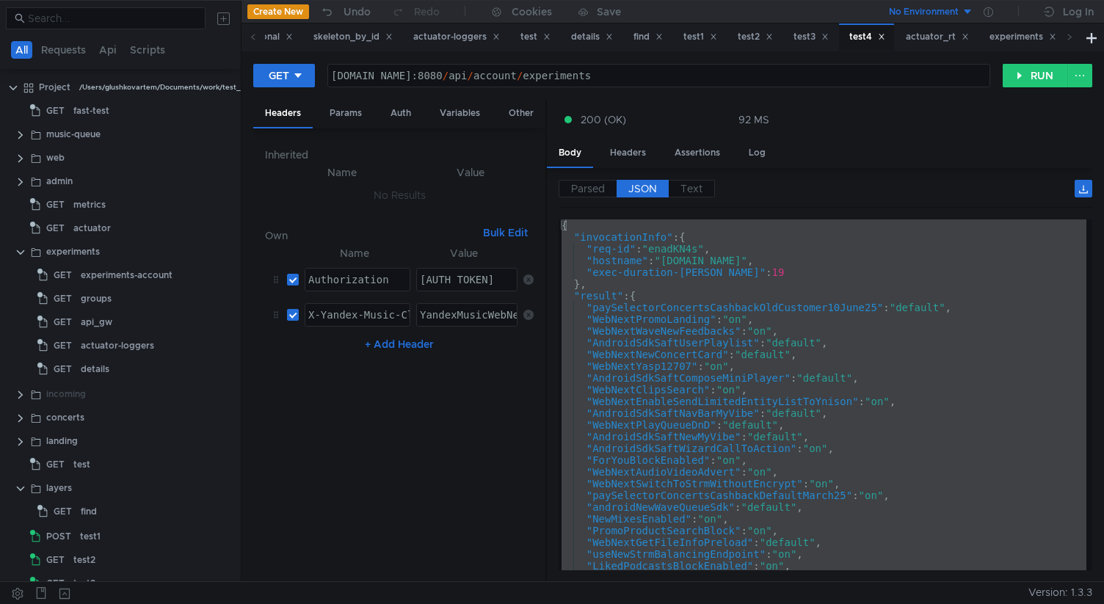
scroll to position [92, 0]
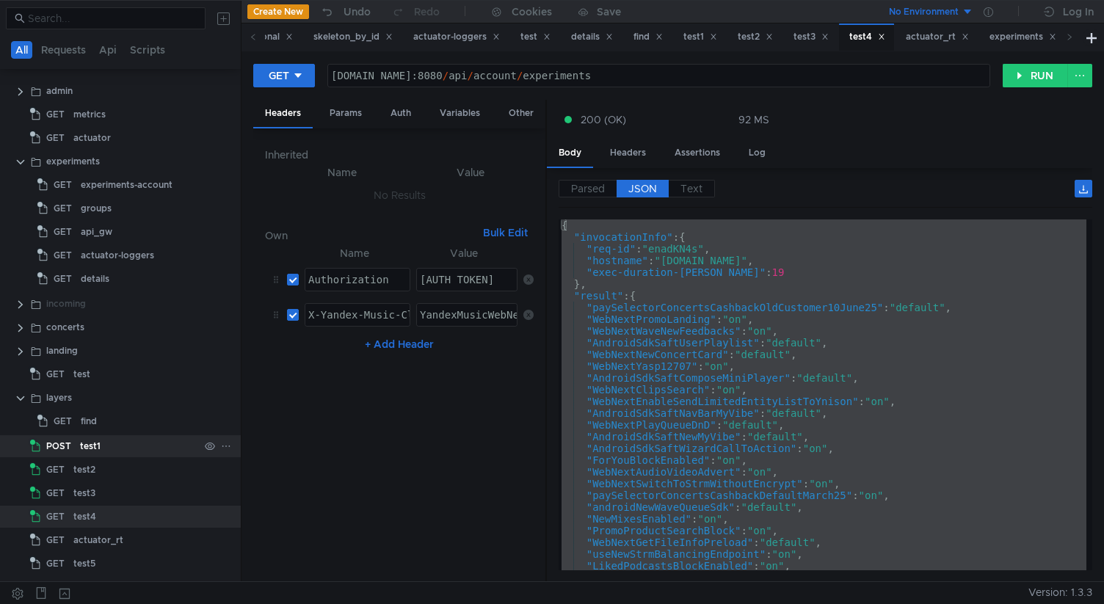
click at [112, 446] on div "test1" at bounding box center [139, 446] width 119 height 22
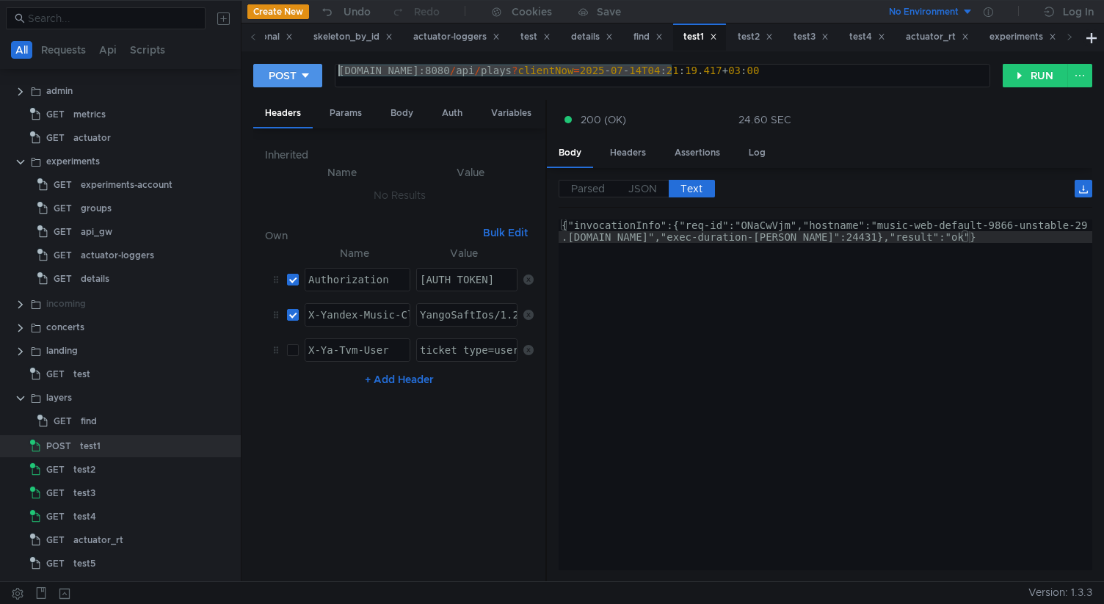
drag, startPoint x: 672, startPoint y: 73, endPoint x: 301, endPoint y: 74, distance: 370.7
click at [300, 74] on div "POST music-web-default-9866-unstable-29.klg.yp-c.yandex.net:8080/api/plays?clie…" at bounding box center [627, 75] width 749 height 25
paste textarea "6314-unstable-50.sas"
type textarea "music-web-default-6314-unstable-50.sas.yp-c.yandex.net:8080/api/plays?clientNow…"
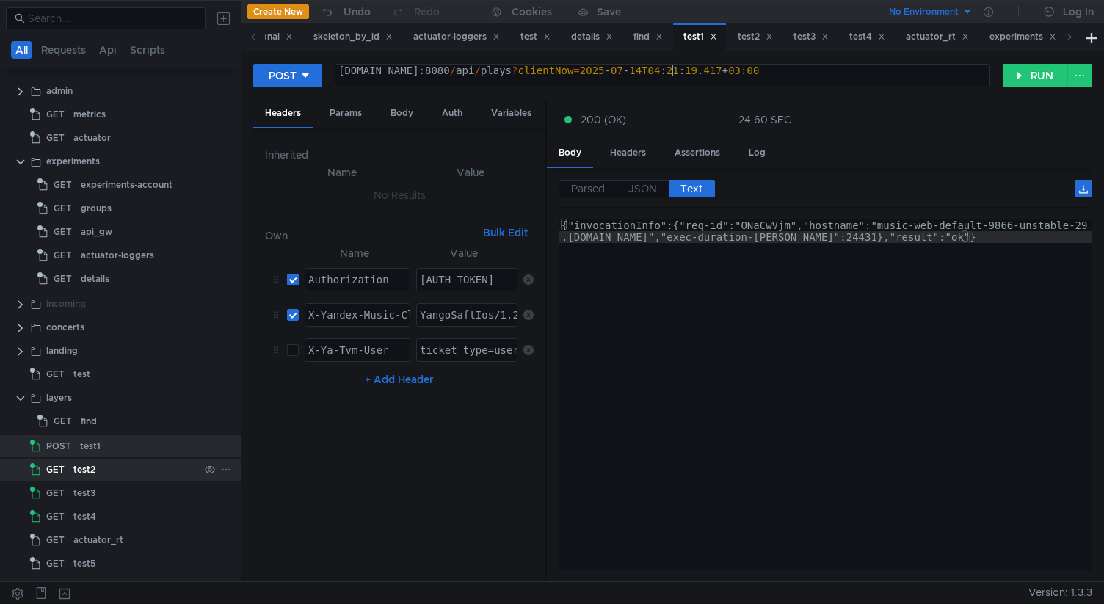
click at [122, 465] on div "test2" at bounding box center [136, 470] width 126 height 22
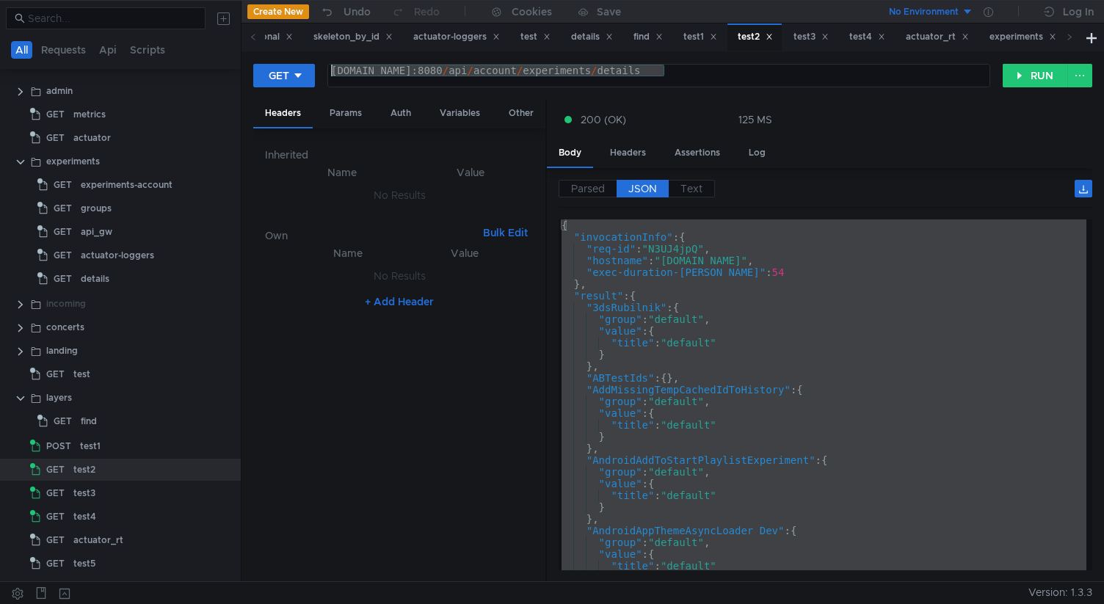
drag, startPoint x: 665, startPoint y: 74, endPoint x: 279, endPoint y: 62, distance: 386.2
click at [278, 63] on div "GET music-web-default-9866-unstable-29.klg.yp-c.yandex.net:8080/api/account/exp…" at bounding box center [627, 75] width 749 height 25
paste textarea "6314-unstable-50.sas"
type textarea "music-web-default-6314-unstable-50.sas.yp-c.yandex.net:8080/api/account/experim…"
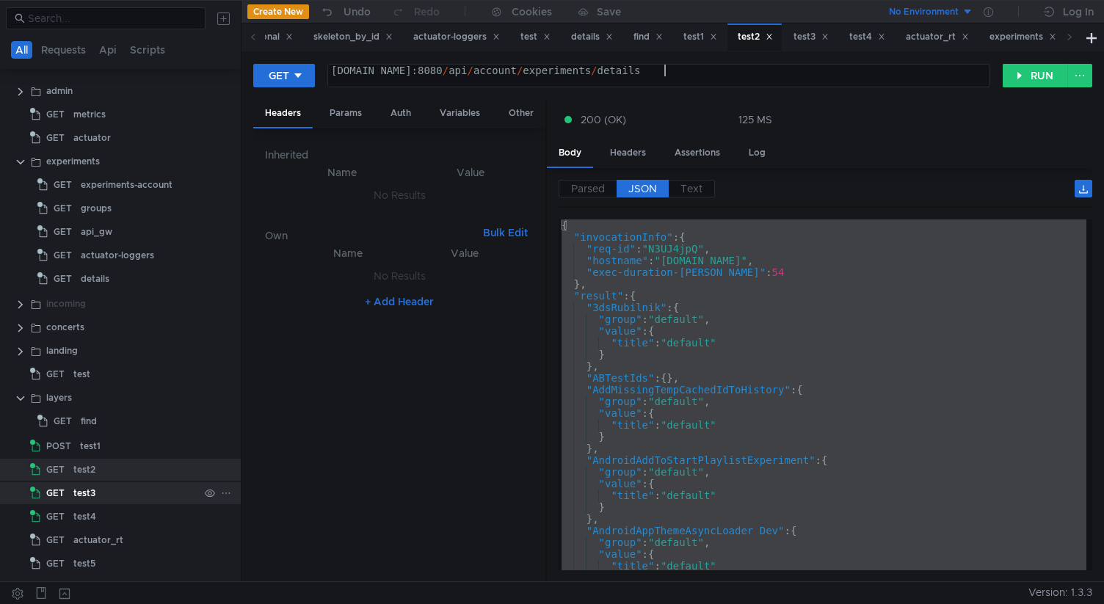
click at [112, 494] on div "test3" at bounding box center [136, 493] width 126 height 22
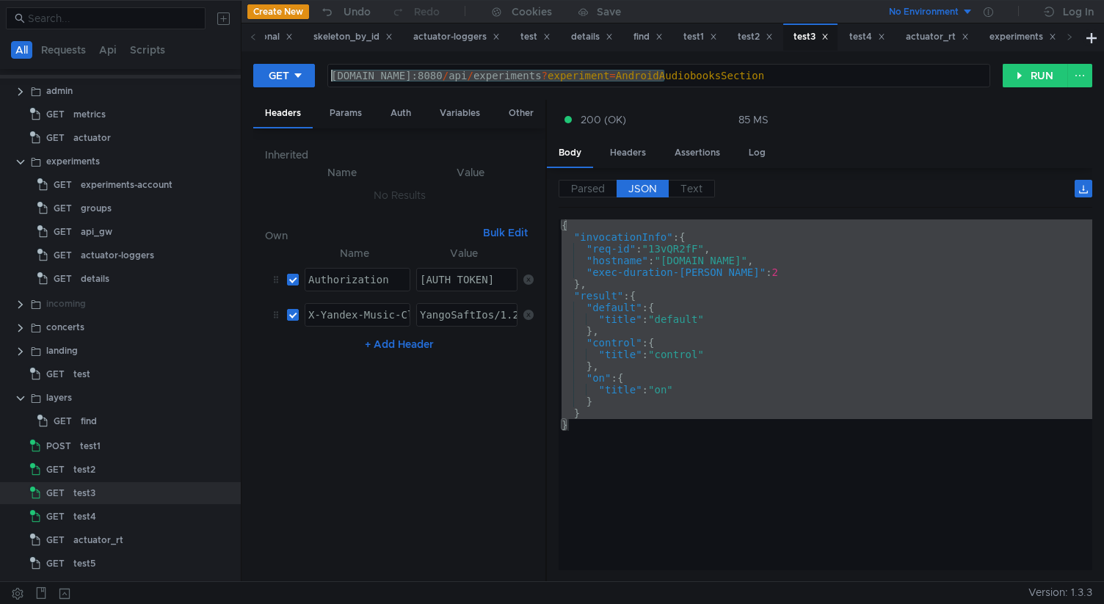
drag, startPoint x: 662, startPoint y: 77, endPoint x: 226, endPoint y: 76, distance: 436.0
click at [226, 76] on as-split "All Requests Api Scripts Project /Users/glushkovartem/Documents/work/test_mace/…" at bounding box center [552, 290] width 1104 height 581
paste textarea "6314-unstable-50.sas"
type textarea "music-web-default-6314-unstable-50.sas.yp-c.yandex.net:8080/api/experiments?exp…"
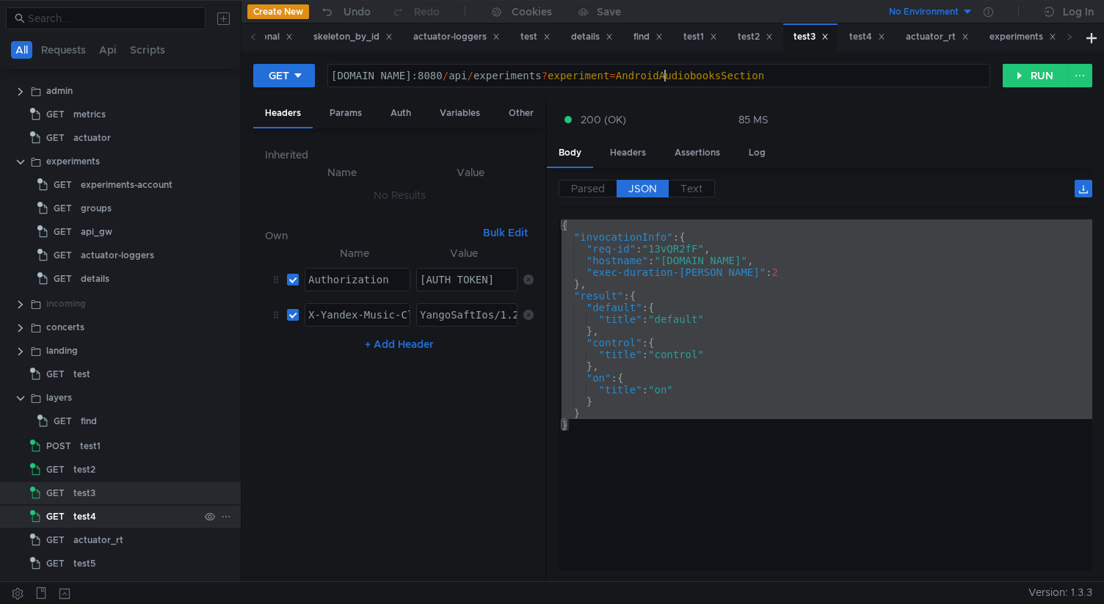
click at [126, 518] on div "test4" at bounding box center [136, 517] width 126 height 22
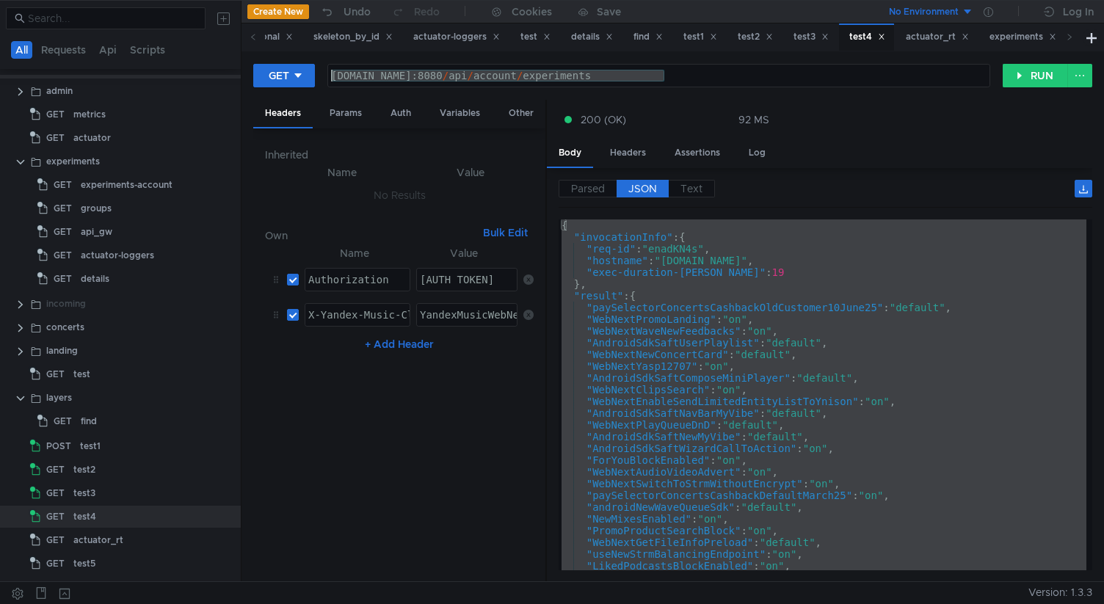
drag, startPoint x: 665, startPoint y: 76, endPoint x: 170, endPoint y: 75, distance: 494.7
click at [170, 75] on as-split "All Requests Api Scripts Project /Users/glushkovartem/Documents/work/test_mace/…" at bounding box center [552, 290] width 1104 height 581
paste textarea "6314-unstable-50.sas"
type textarea "[DOMAIN_NAME]:8080/api/account/experiments"
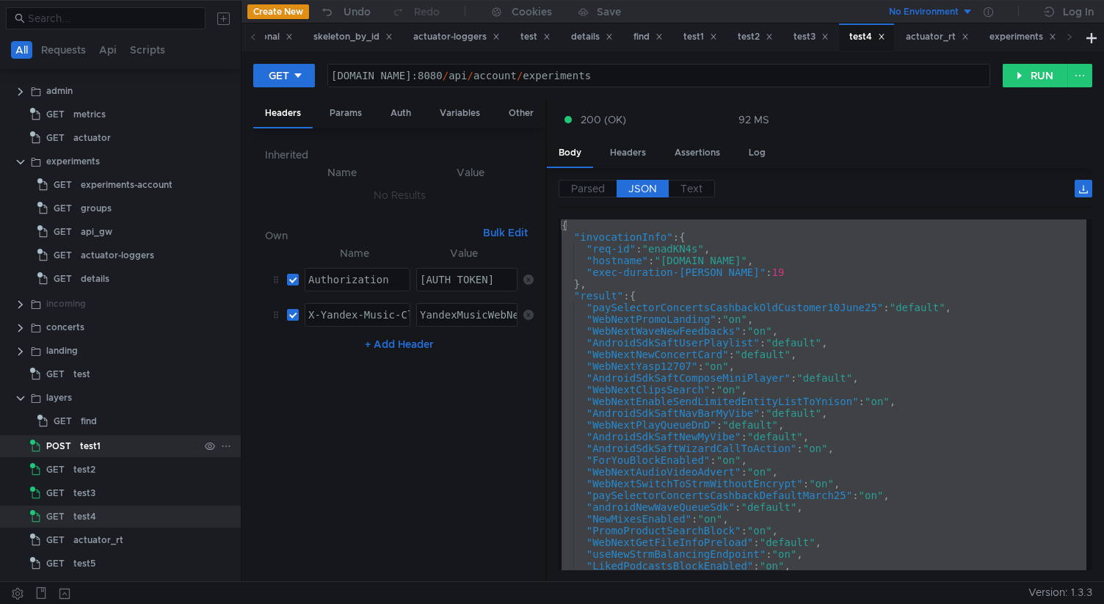
click at [91, 441] on div "test1" at bounding box center [90, 446] width 21 height 22
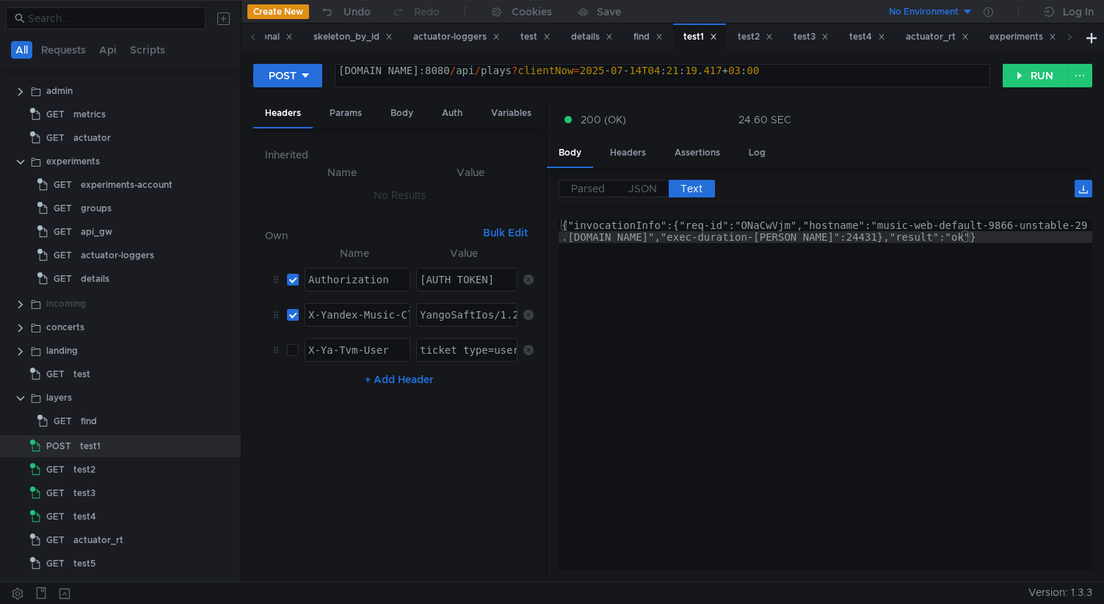
type textarea "{"invocationInfo":{"req-id":"ONaCwVjm","hostname":"music-web-default-9866-unsta…"
click at [718, 376] on div "{"invocationInfo":{"req-id":"ONaCwVjm","hostname":"music-web-default-9866-unsta…" at bounding box center [826, 418] width 534 height 398
click at [103, 448] on div "test1" at bounding box center [139, 446] width 119 height 22
click at [1015, 77] on button "RUN" at bounding box center [1035, 75] width 65 height 23
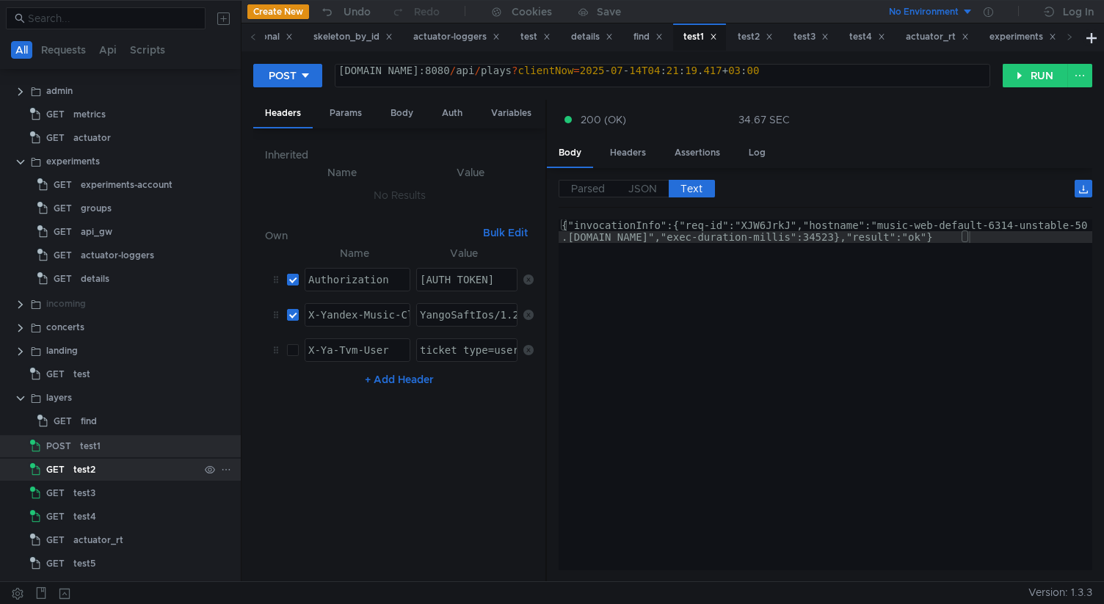
click at [109, 462] on div "test2" at bounding box center [136, 470] width 126 height 22
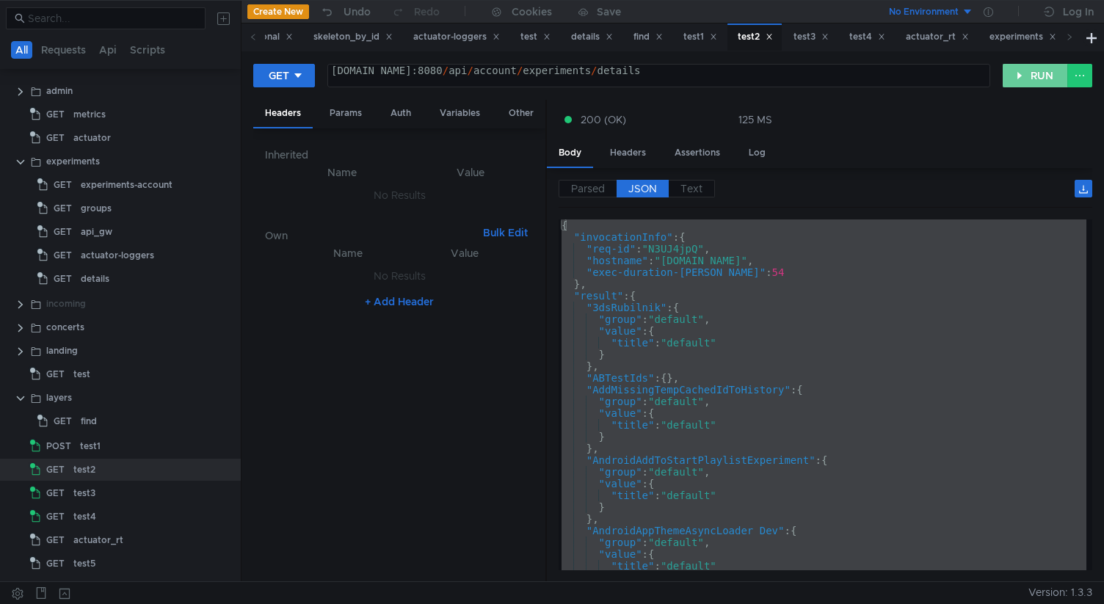
click at [1035, 77] on button "RUN" at bounding box center [1035, 75] width 65 height 23
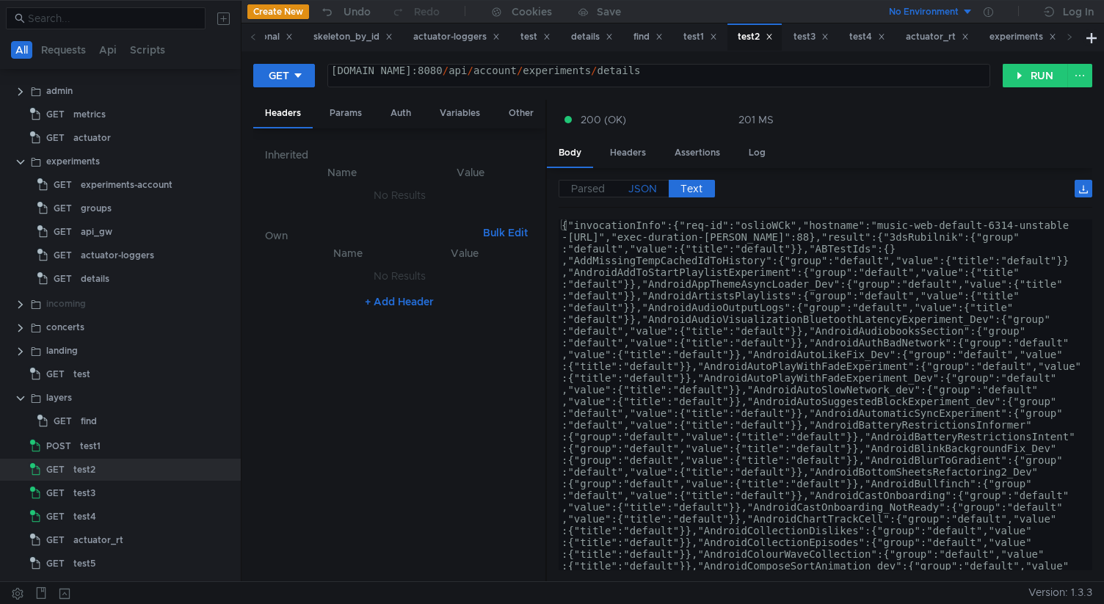
click at [650, 186] on span "JSON" at bounding box center [642, 188] width 29 height 13
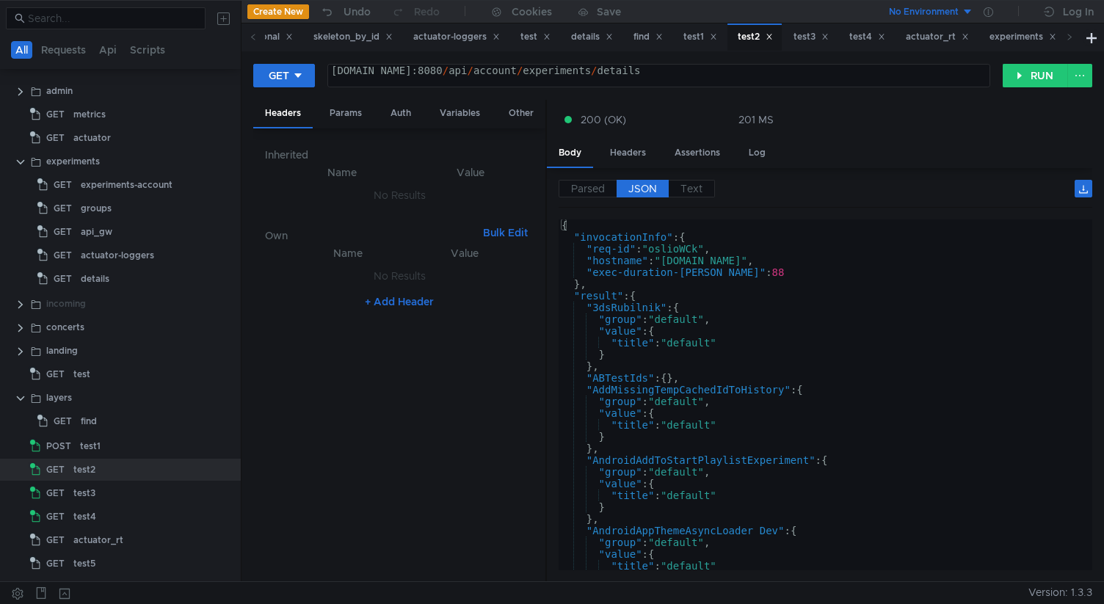
click at [752, 321] on div "{ "invocationInfo" : { "req-id" : "oslioWCk" , "hostname" : "music-web-default-…" at bounding box center [823, 406] width 528 height 374
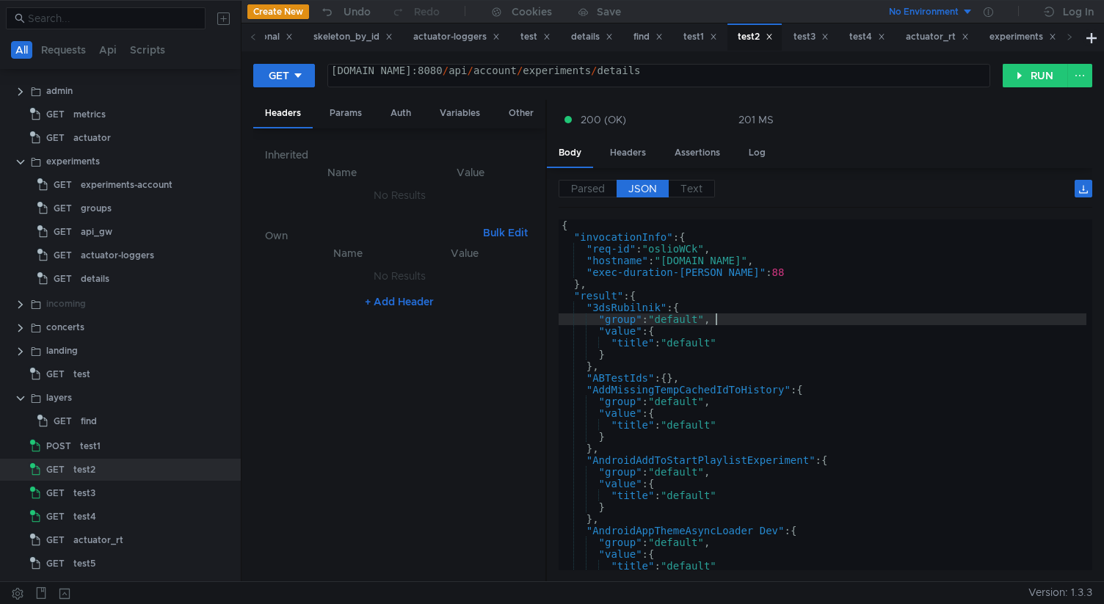
type textarea "} }"
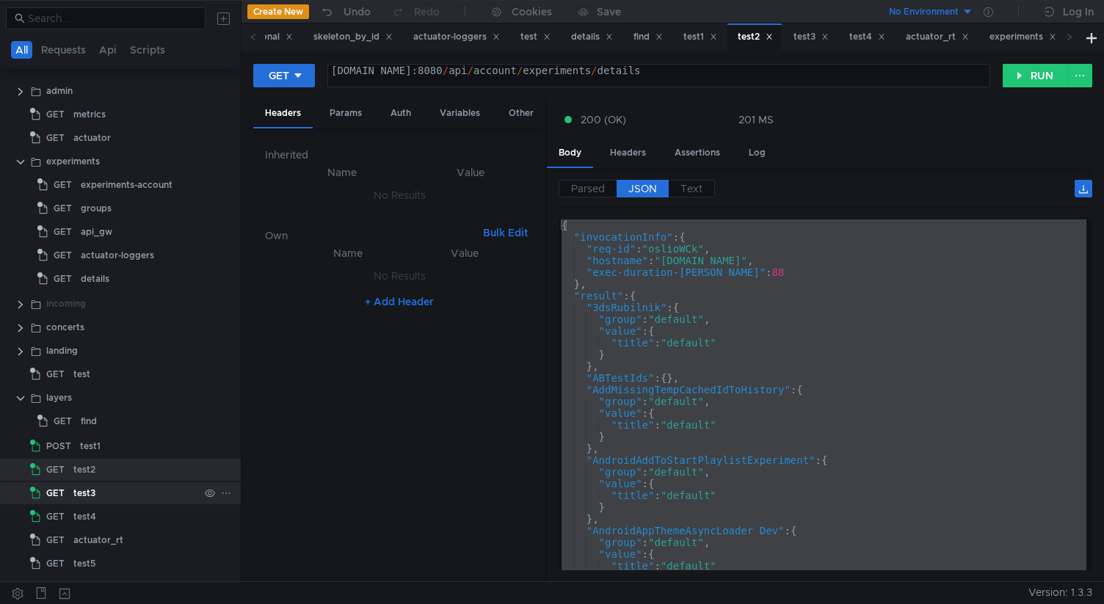
click at [98, 495] on div "test3" at bounding box center [136, 493] width 126 height 22
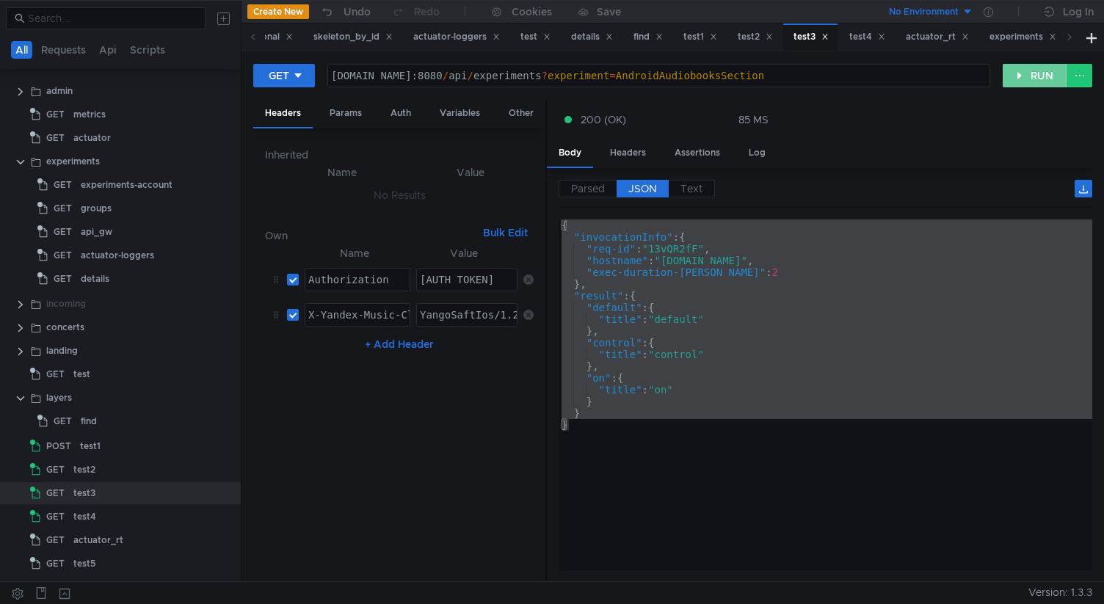
click at [1021, 78] on button "RUN" at bounding box center [1035, 75] width 65 height 23
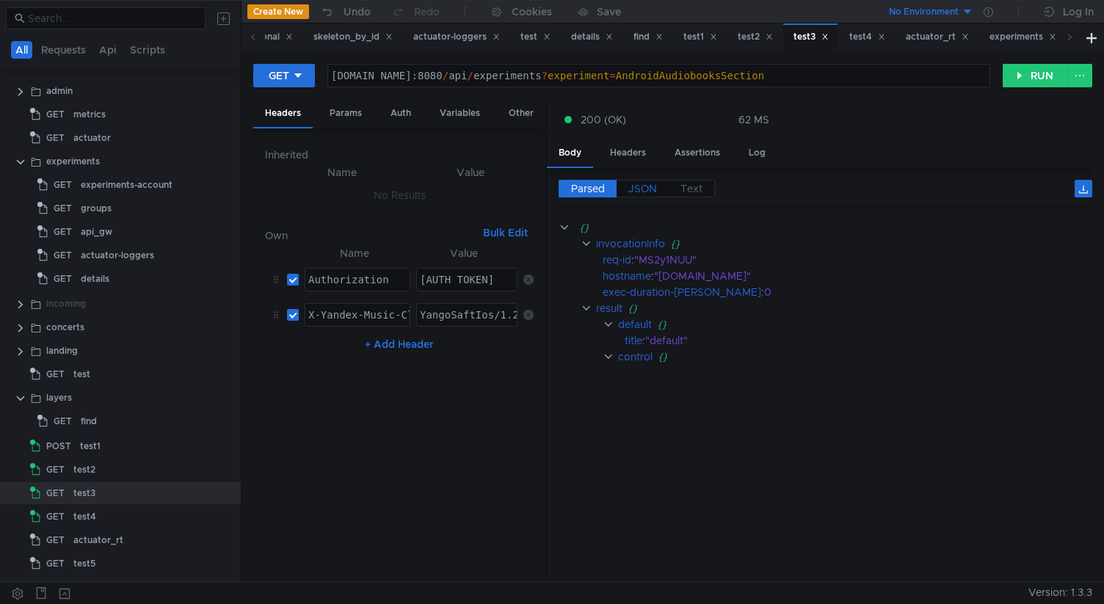
click at [636, 185] on span "JSON" at bounding box center [642, 188] width 29 height 13
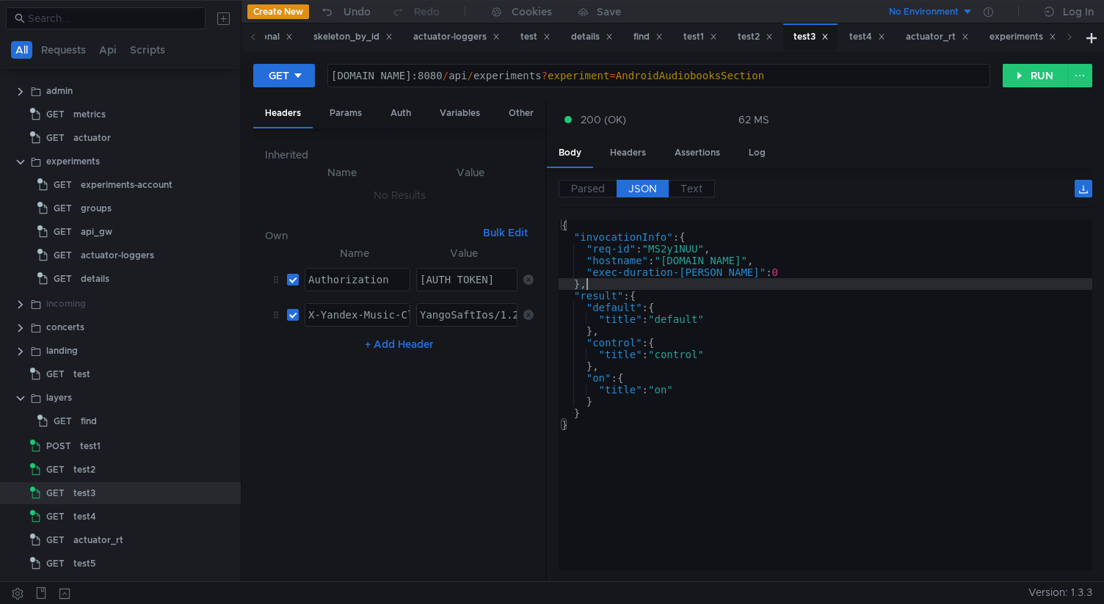
click at [705, 280] on div "{ "invocationInfo" : { "req-id" : "MS2y1NUU" , "hostname" : "music-web-default-…" at bounding box center [826, 406] width 534 height 374
type textarea "} }"
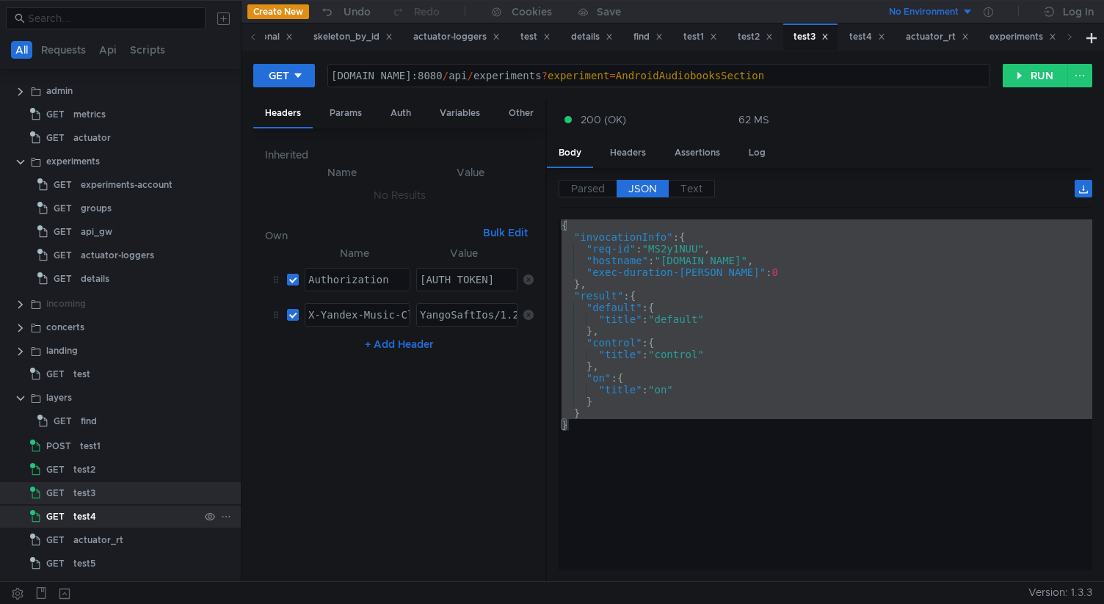
click at [128, 512] on div "test4" at bounding box center [136, 517] width 126 height 22
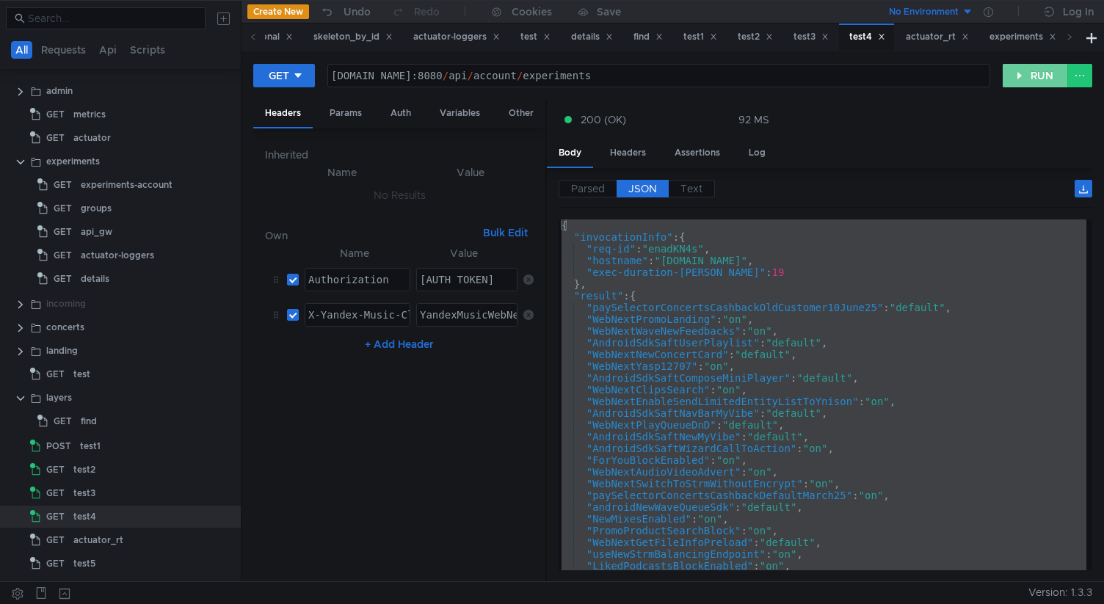
click at [1031, 81] on button "RUN" at bounding box center [1035, 75] width 65 height 23
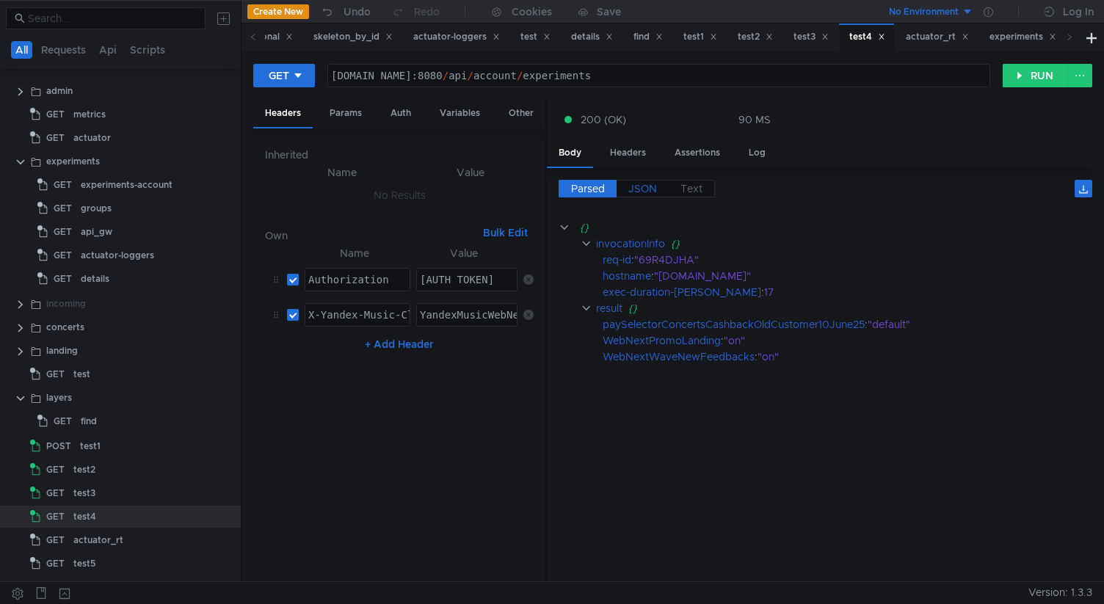
click at [648, 189] on span "JSON" at bounding box center [642, 188] width 29 height 13
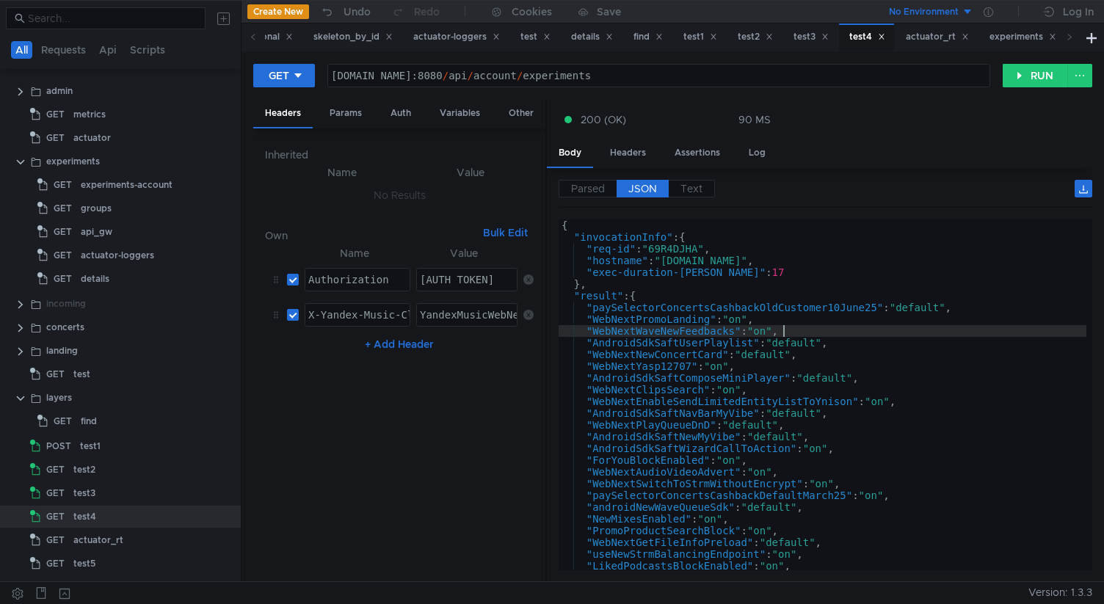
click at [790, 327] on div "{ "invocationInfo" : { "req-id" : "69R4DJHA" , "hostname" : "music-web-default-…" at bounding box center [823, 406] width 528 height 374
type textarea "} }"
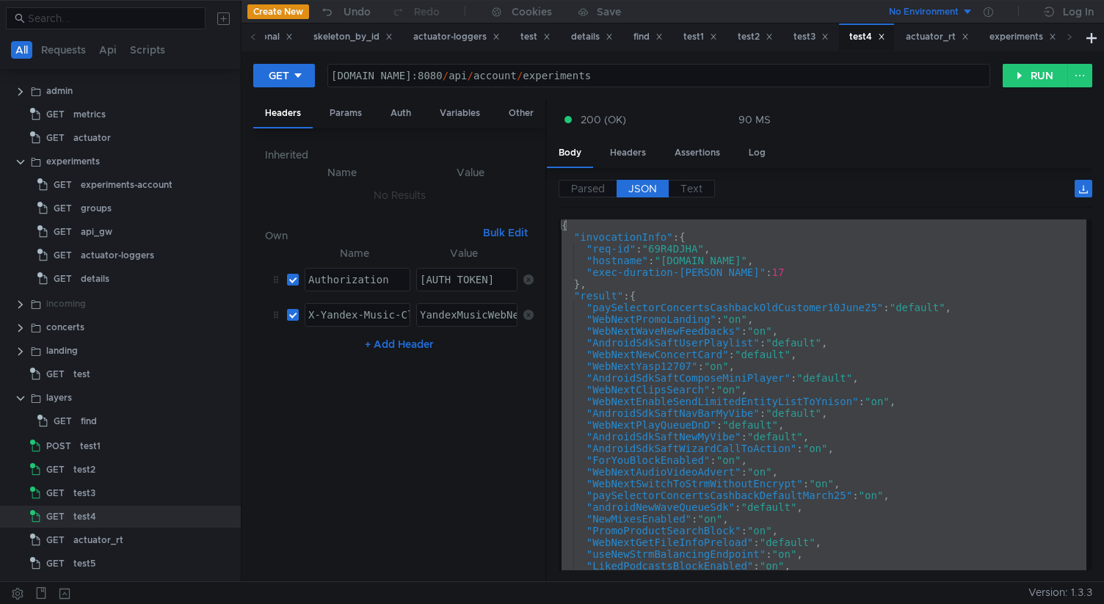
click at [458, 498] on nz-table "Name Value Authorization הההההההההההההההההההההההההההההההההההההההההההההההההההההה…" at bounding box center [399, 407] width 269 height 326
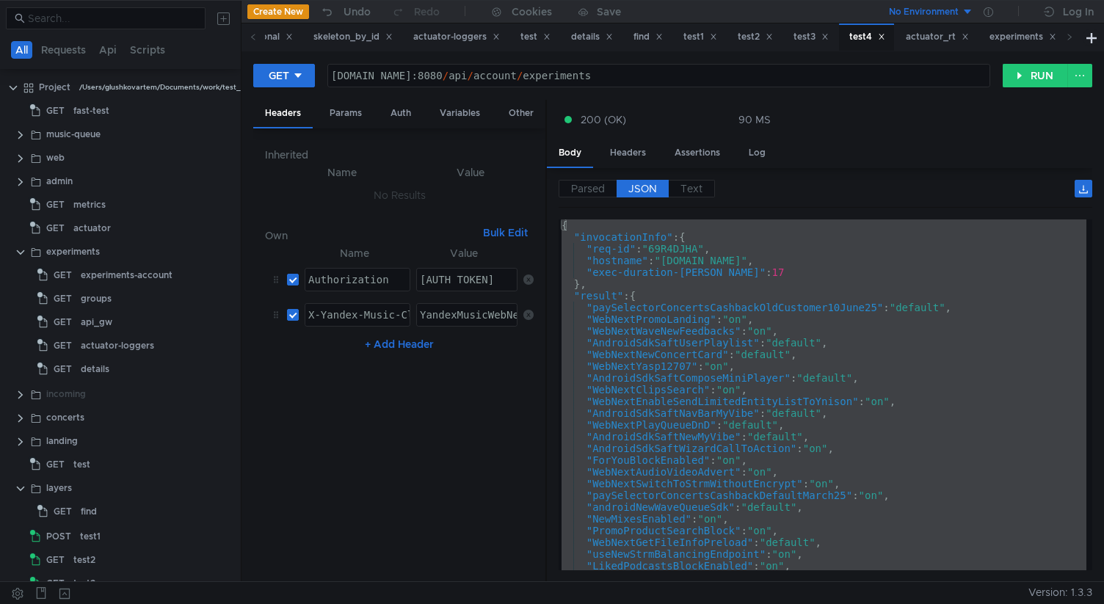
scroll to position [92, 0]
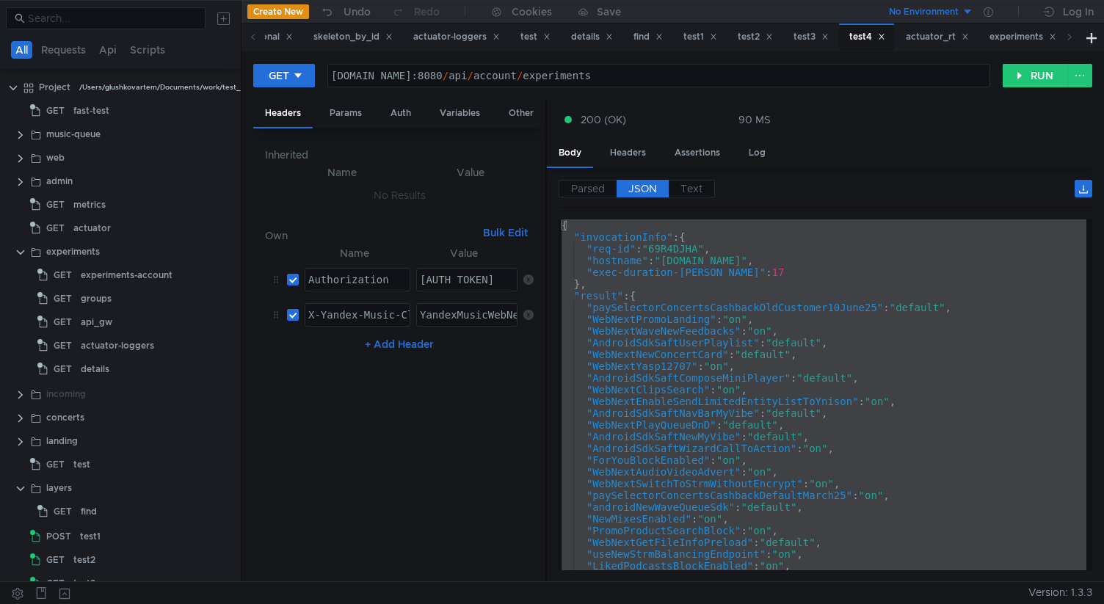
scroll to position [92, 0]
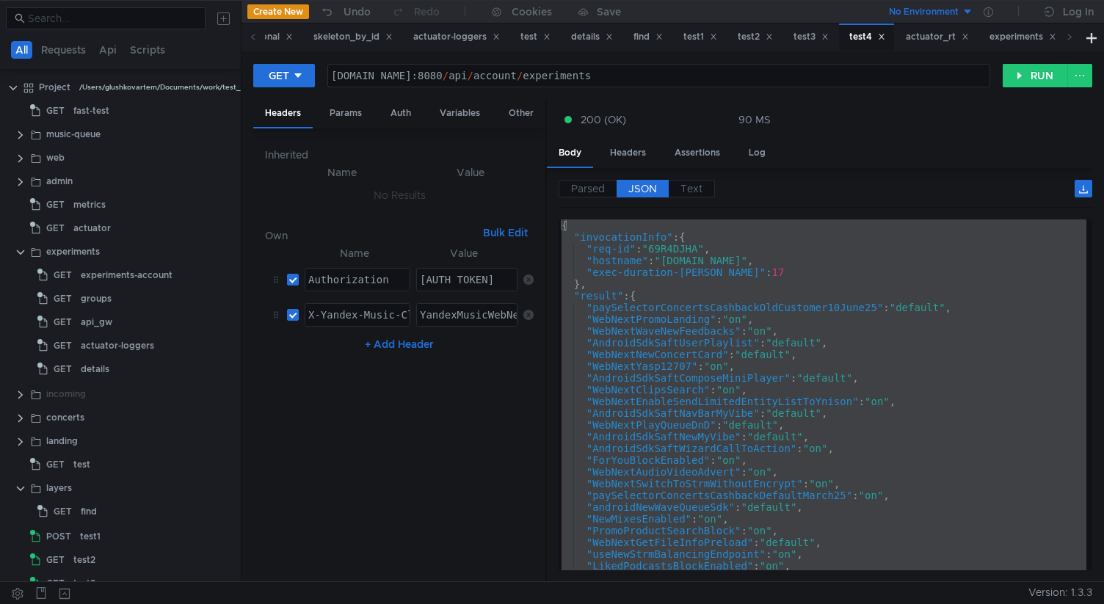
scroll to position [92, 0]
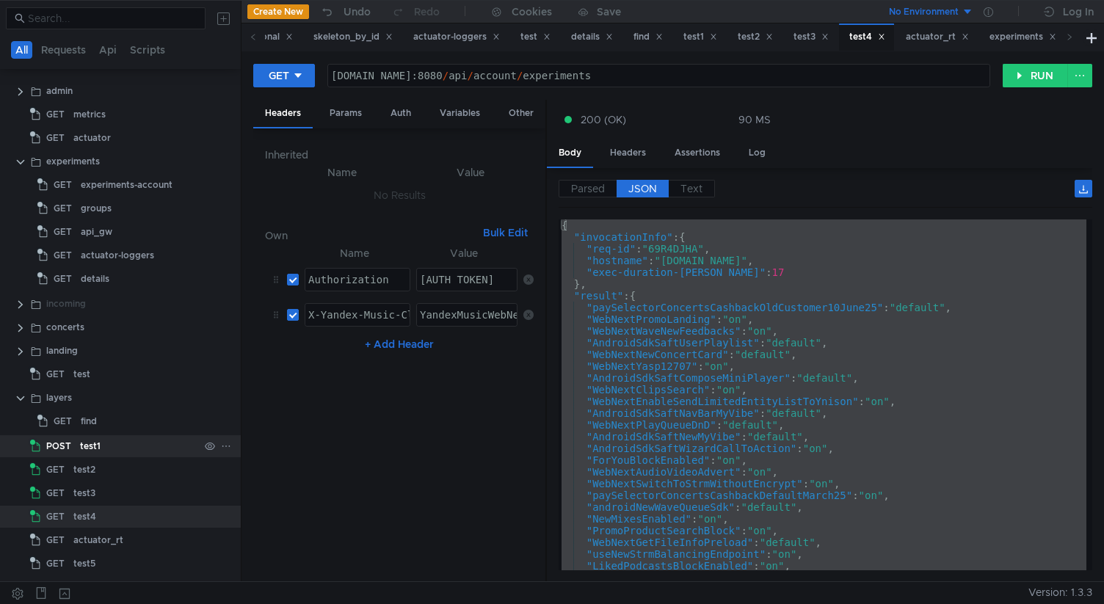
click at [103, 444] on div "test1" at bounding box center [139, 446] width 119 height 22
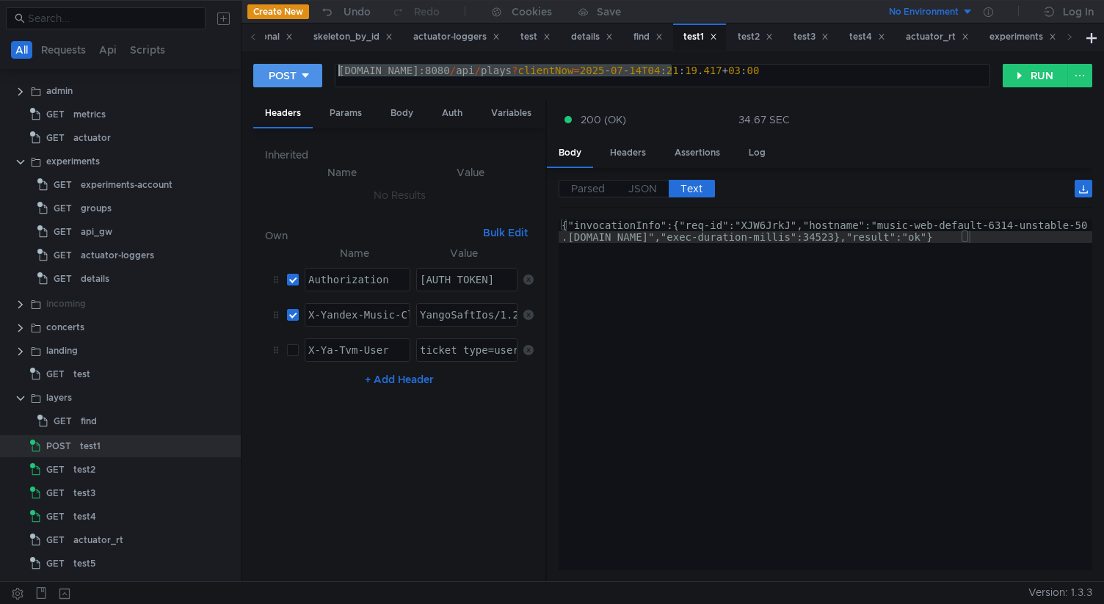
drag, startPoint x: 674, startPoint y: 73, endPoint x: 293, endPoint y: 65, distance: 381.0
click at [293, 65] on div "POST [DOMAIN_NAME]:8080/api/plays?clientNow=[DATE]T04:21:19.417+03:00 [DOMAIN_N…" at bounding box center [627, 75] width 749 height 25
paste textarea "9866-unstable-29.klg"
type textarea "[DOMAIN_NAME]:8080/api/plays?clientNow=[DATE]T04:21:19.417+03:00"
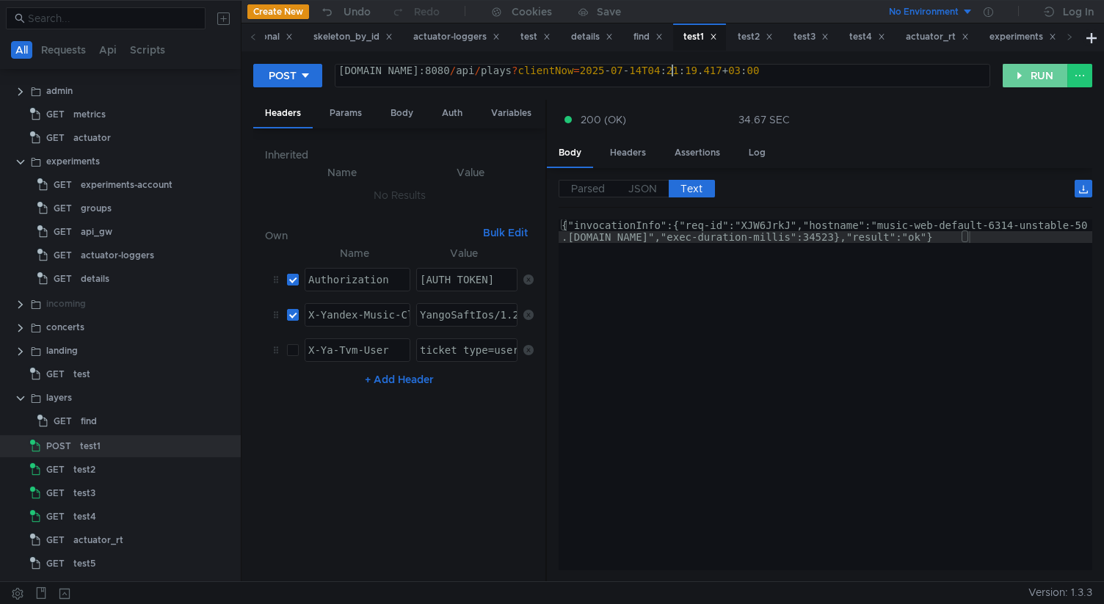
click at [1039, 77] on button "RUN" at bounding box center [1035, 75] width 65 height 23
click at [1022, 76] on button "RUN" at bounding box center [1035, 75] width 65 height 23
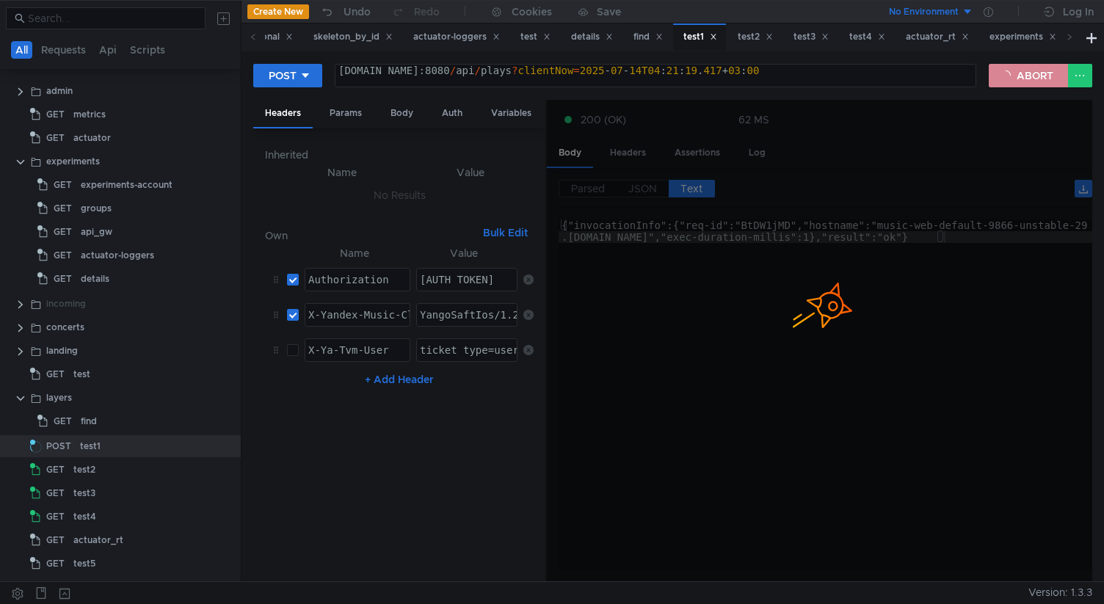
type textarea "{"invocationInfo":{"req-id":"AVJeicRS","hostname":"[DOMAIN_NAME]","exec-duratio…"
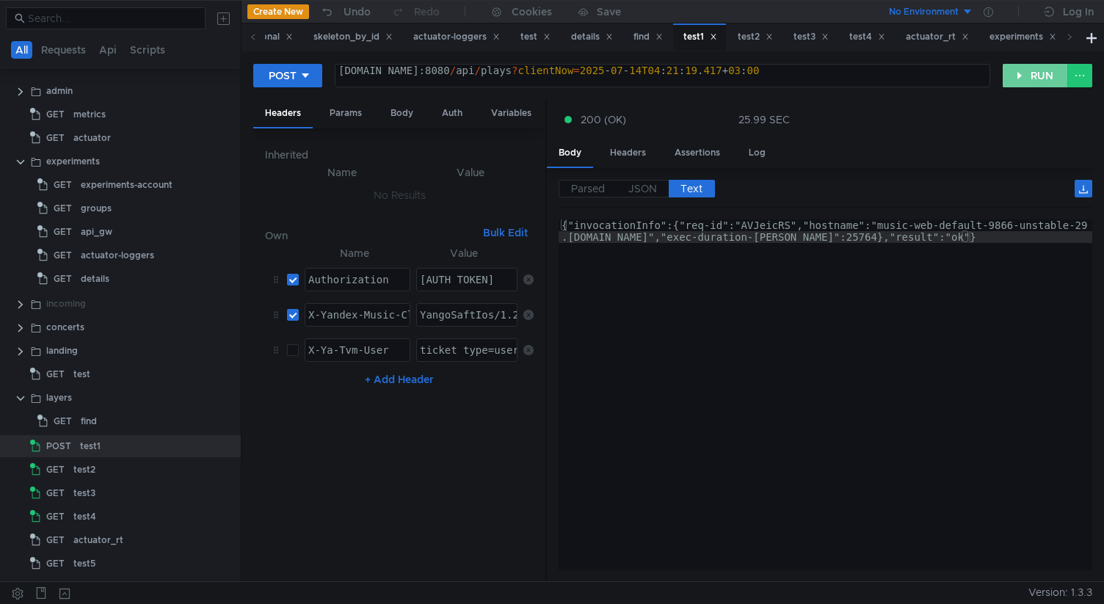
click at [1015, 70] on button "RUN" at bounding box center [1035, 75] width 65 height 23
type textarea "{"invocationInfo":{"req-id":"2zL3JOqL","hostname":"music-web-default-9866-unsta…"
click at [1026, 77] on button "RUN" at bounding box center [1035, 75] width 65 height 23
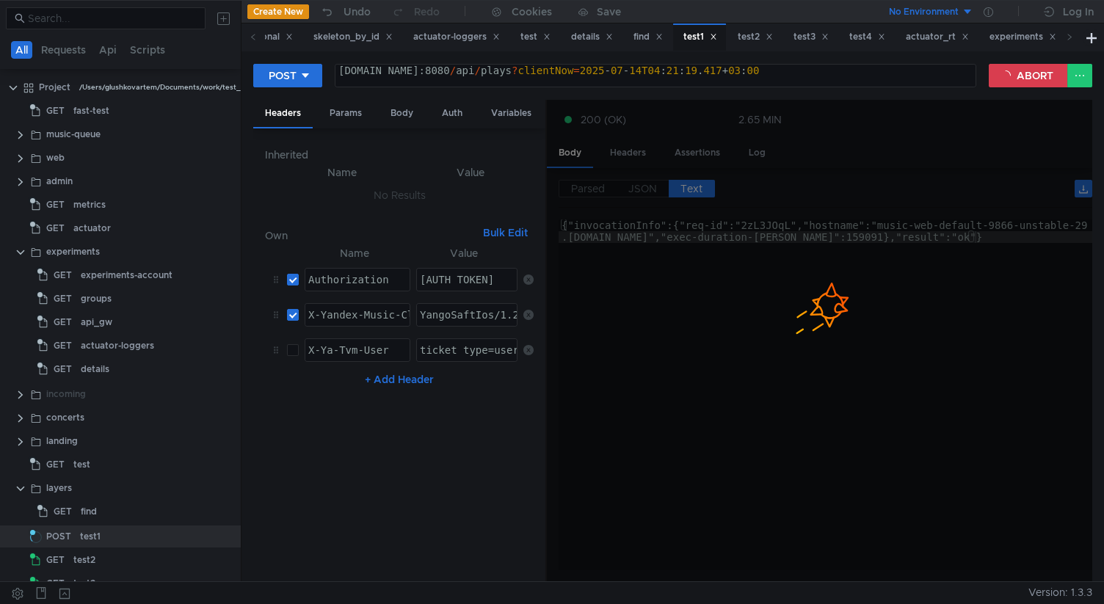
scroll to position [92, 0]
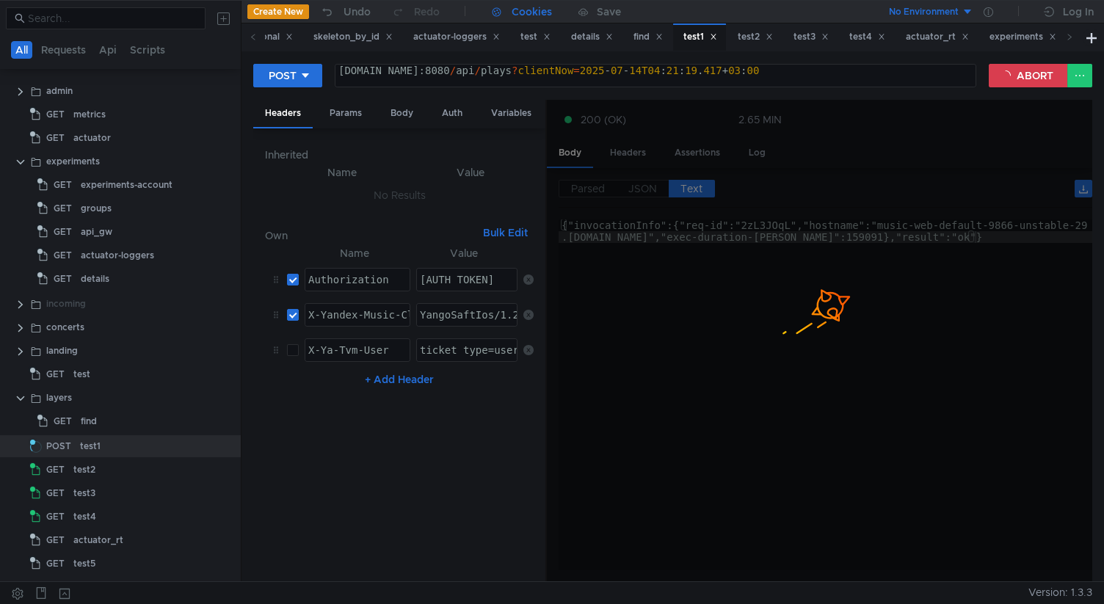
type textarea "{"invocationInfo":{"req-id":"MbXsu4mR","hostname":"[DOMAIN_NAME]","exec-duratio…"
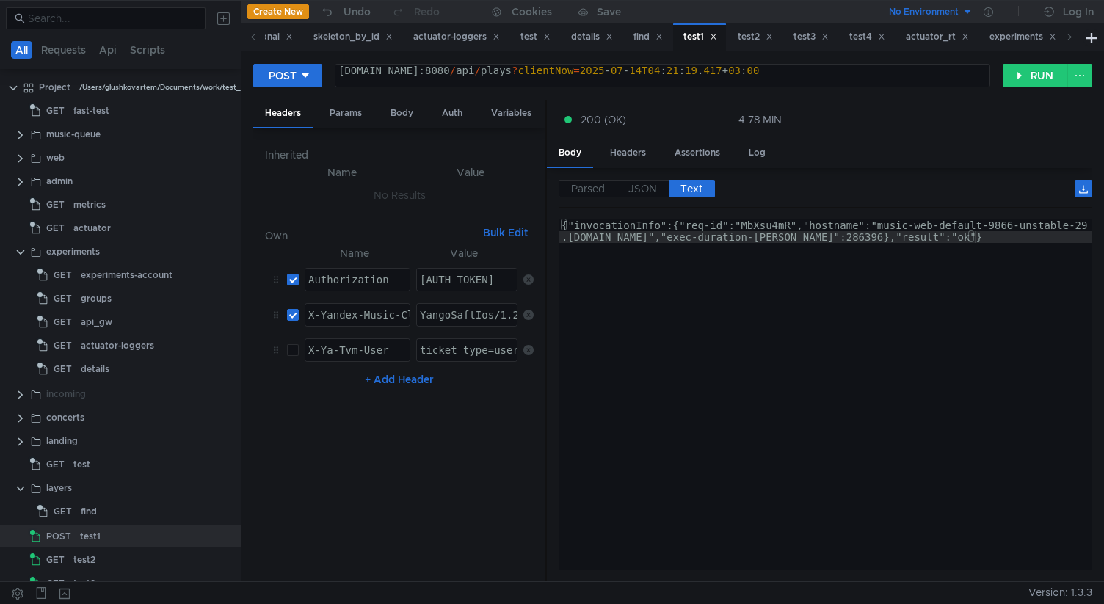
scroll to position [92, 0]
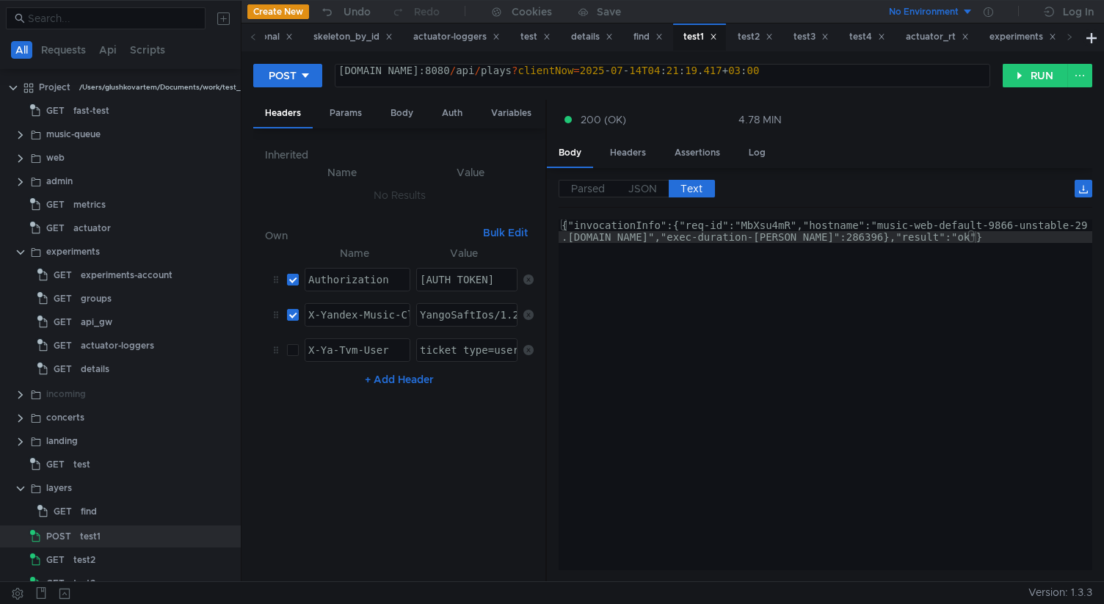
scroll to position [92, 0]
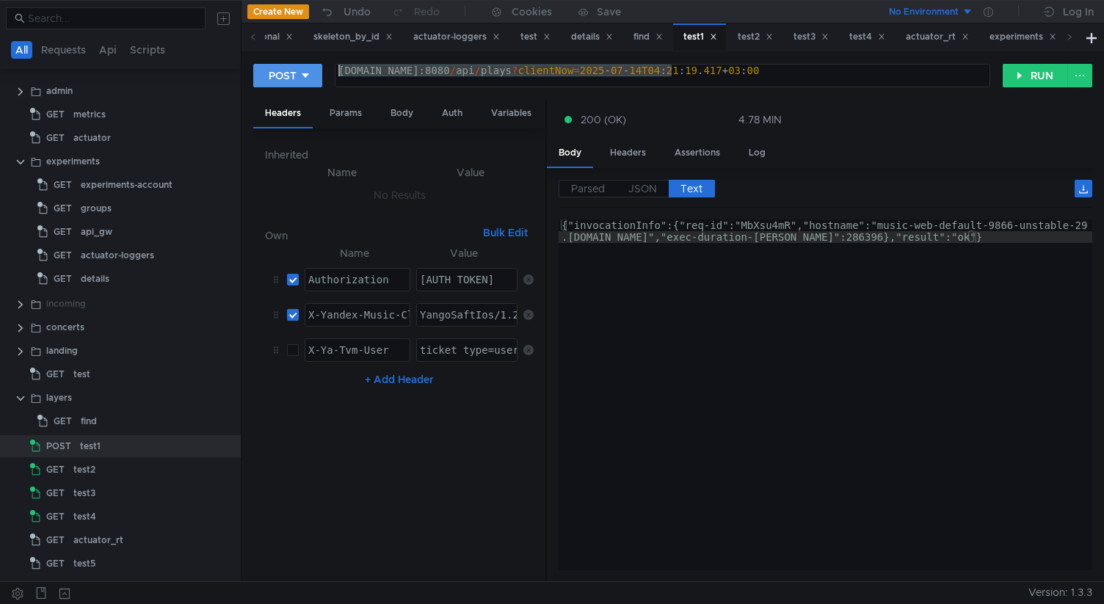
drag, startPoint x: 674, startPoint y: 73, endPoint x: 299, endPoint y: 74, distance: 374.3
click at [299, 74] on div "POST [DOMAIN_NAME]:8080/api/plays?clientNow=[DATE]T04:21:19.417+03:00 [DOMAIN_N…" at bounding box center [627, 75] width 749 height 25
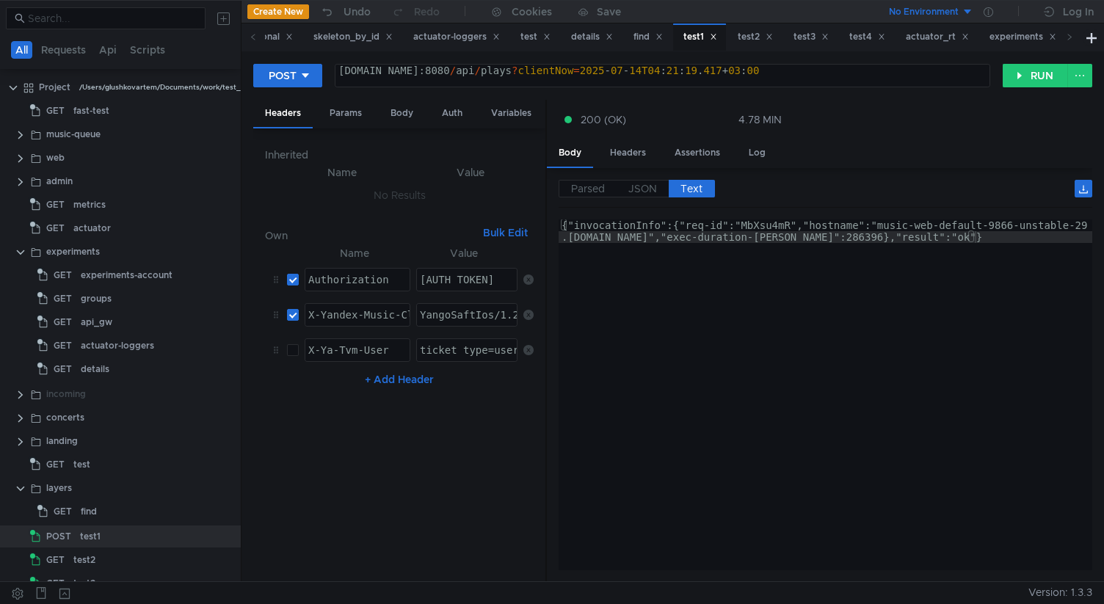
scroll to position [92, 0]
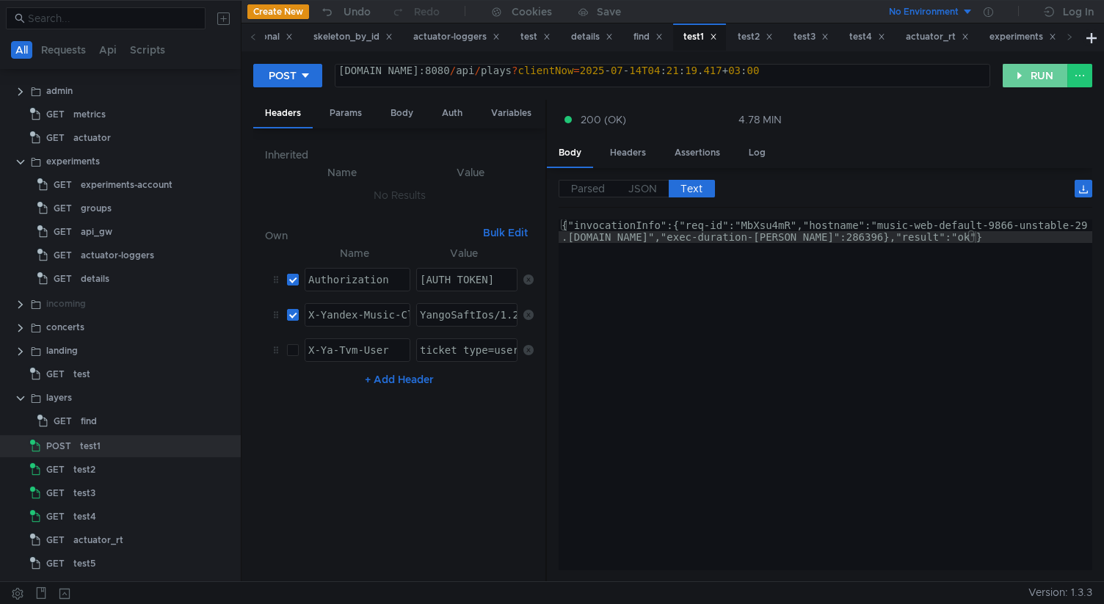
click at [1031, 78] on button "RUN" at bounding box center [1035, 75] width 65 height 23
type textarea "{"invocationInfo":{"req-id":"BAdWAdK4","hostname":"[DOMAIN_NAME]","exec-duratio…"
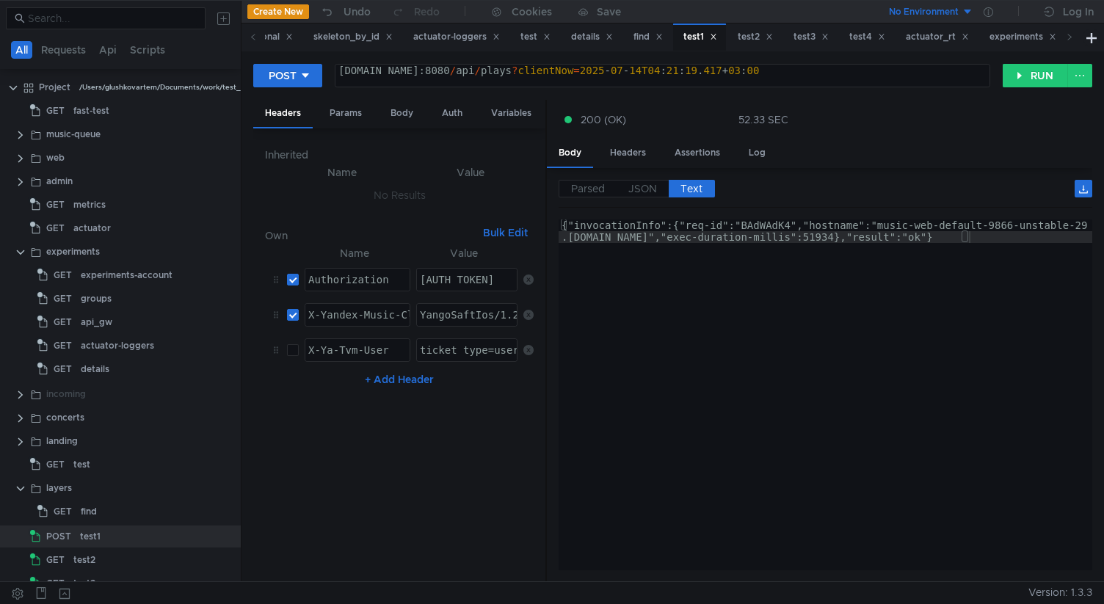
scroll to position [92, 0]
